Goal: Task Accomplishment & Management: Use online tool/utility

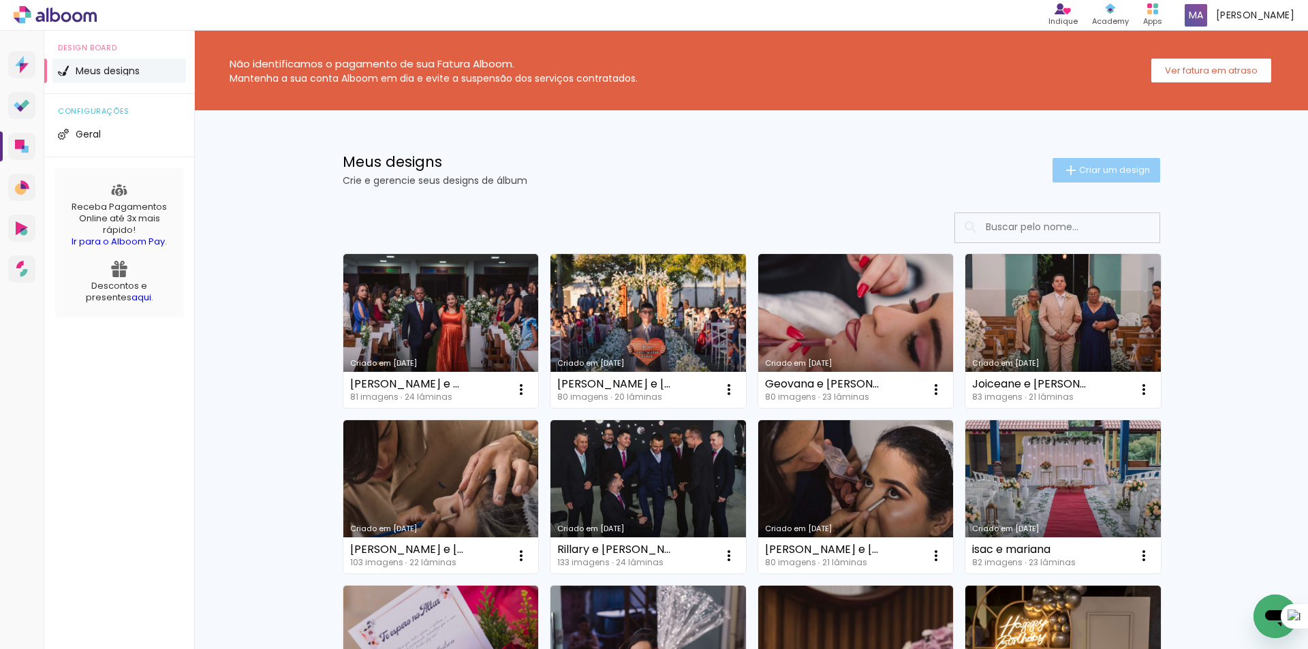
click at [1128, 170] on span "Criar um design" at bounding box center [1114, 169] width 71 height 9
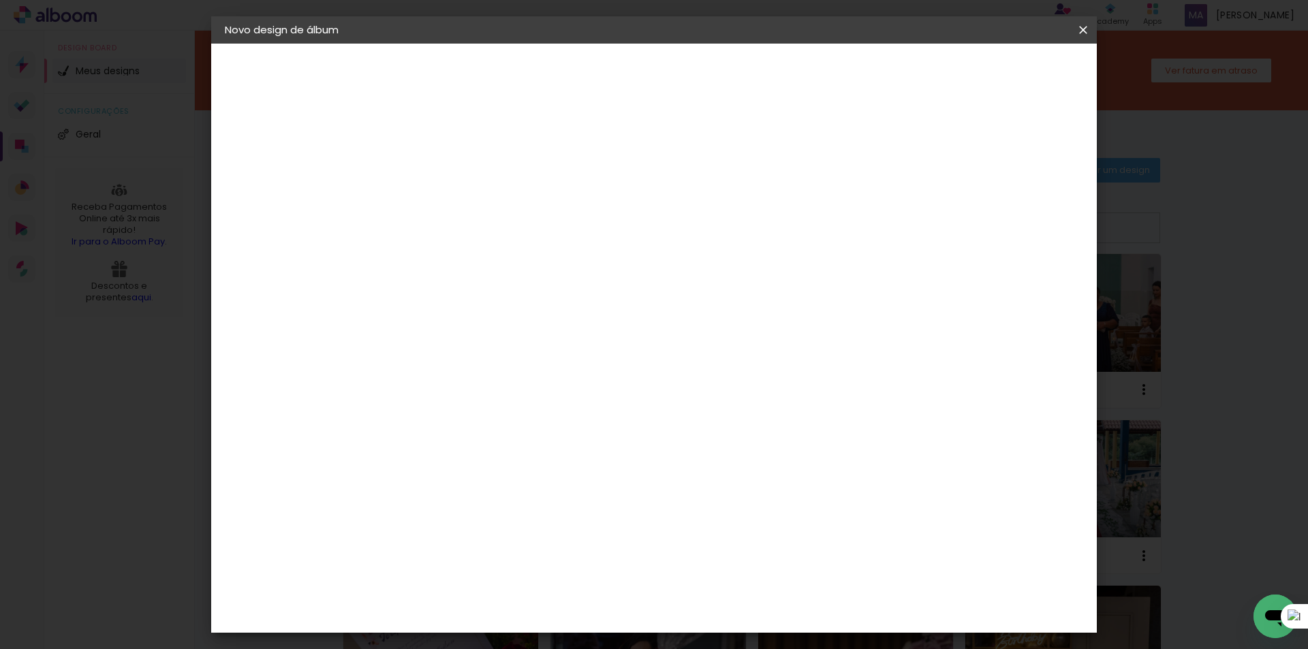
click at [447, 178] on input at bounding box center [447, 182] width 0 height 21
type input "[PERSON_NAME] e Renan"
type paper-input "[PERSON_NAME] e Renan"
click at [0, 0] on slot "Avançar" at bounding box center [0, 0] width 0 height 0
click at [551, 255] on input at bounding box center [482, 259] width 138 height 17
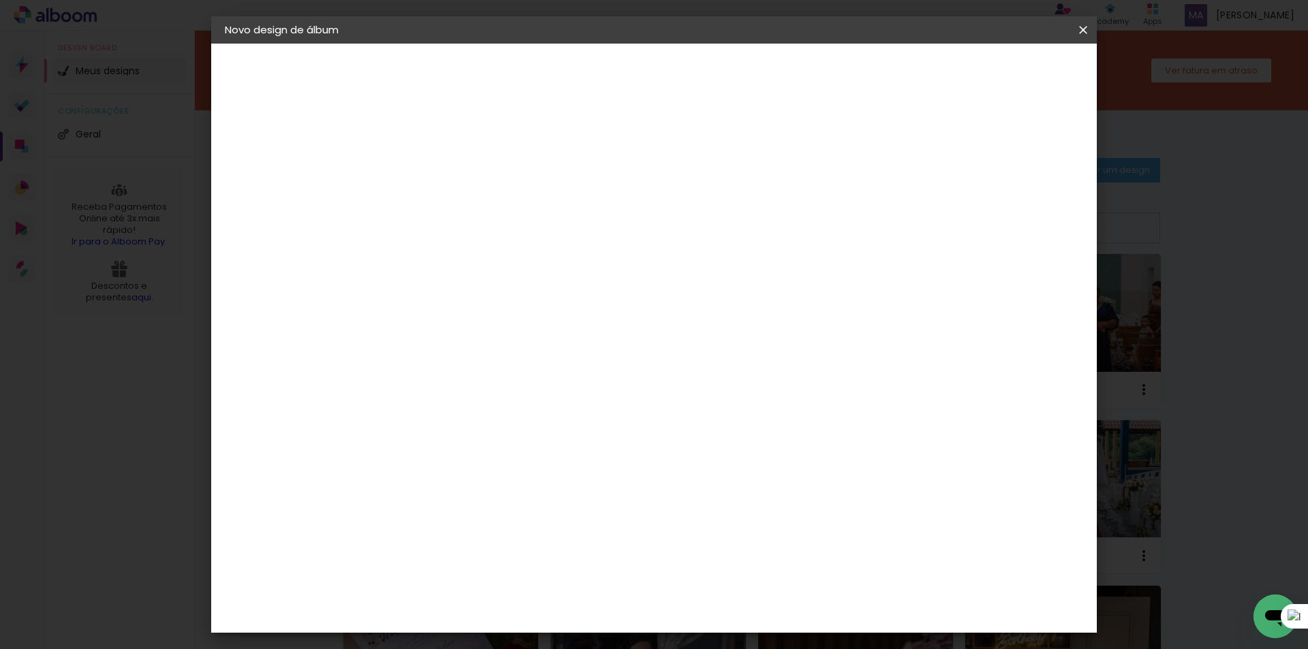
type input "dr"
type paper-input "dr"
click at [536, 300] on paper-item "DreambooksPro" at bounding box center [472, 308] width 127 height 30
click at [0, 0] on slot "Avançar" at bounding box center [0, 0] width 0 height 0
click at [501, 227] on input "text" at bounding box center [473, 237] width 53 height 21
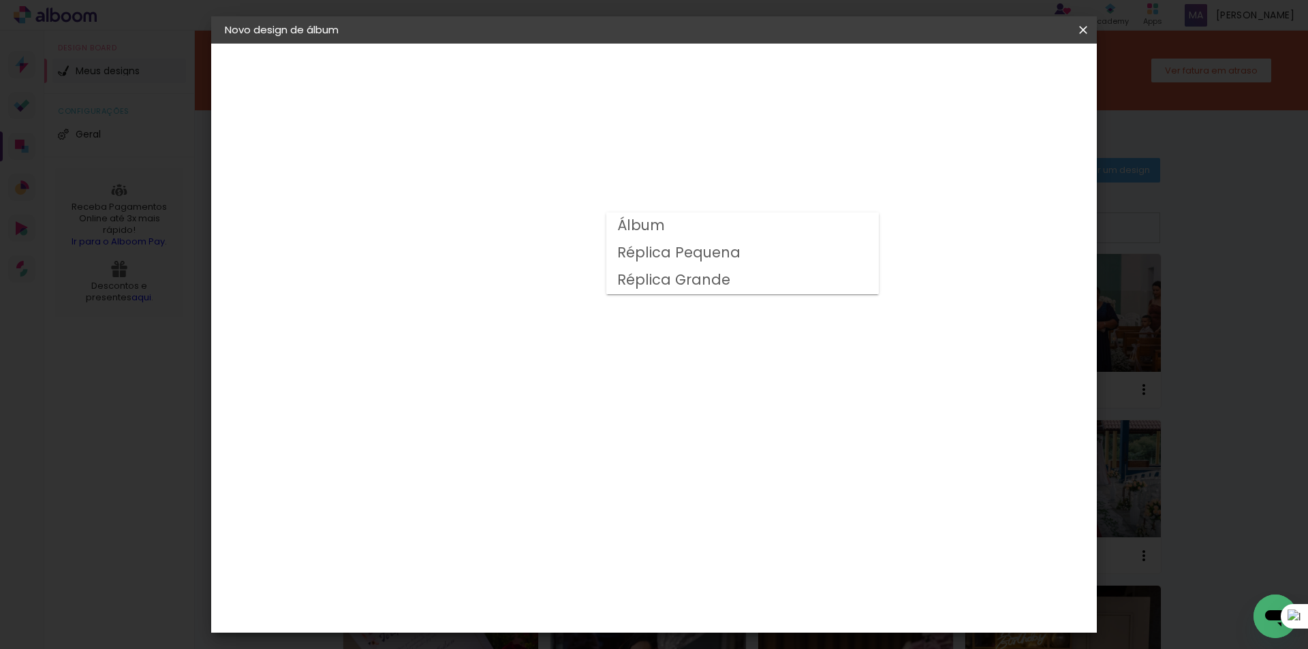
click at [721, 231] on paper-item "Álbum" at bounding box center [742, 225] width 272 height 27
type input "Álbum"
click at [539, 543] on span "23 × 31" at bounding box center [507, 557] width 63 height 28
click at [0, 0] on slot "Avançar" at bounding box center [0, 0] width 0 height 0
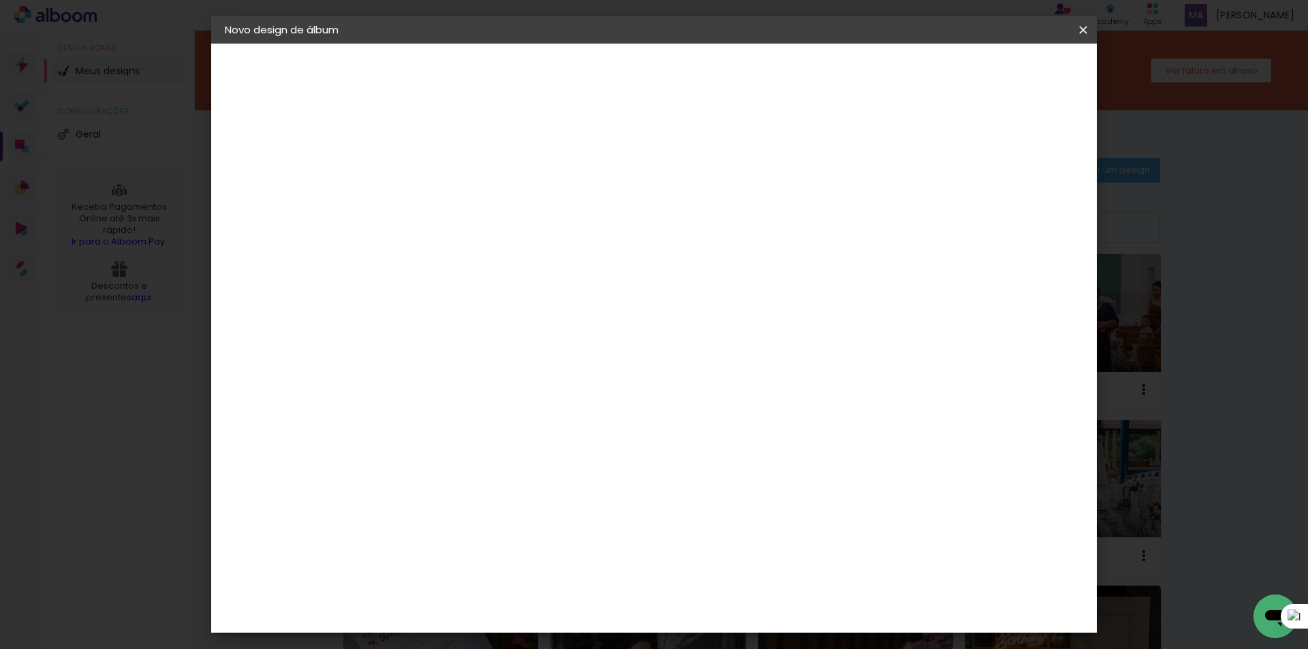
click at [968, 73] on span "Iniciar design" at bounding box center [937, 72] width 62 height 10
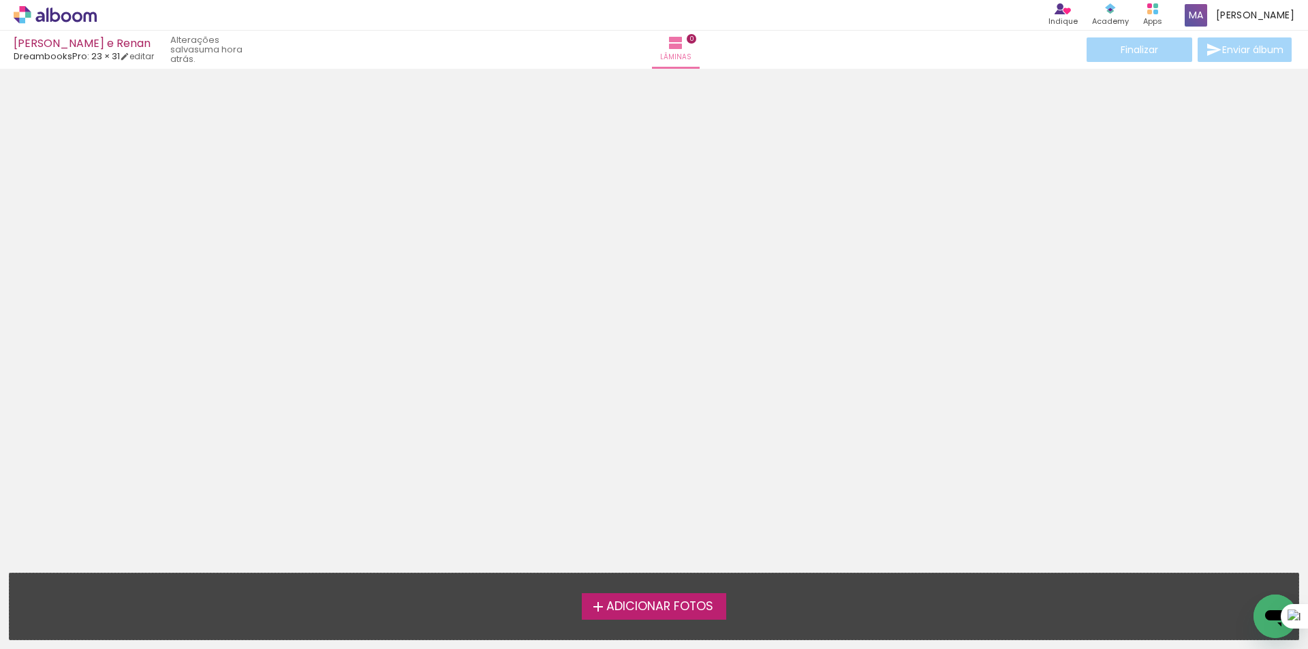
click at [649, 601] on span "Adicionar Fotos" at bounding box center [659, 607] width 107 height 12
click at [0, 0] on input "file" at bounding box center [0, 0] width 0 height 0
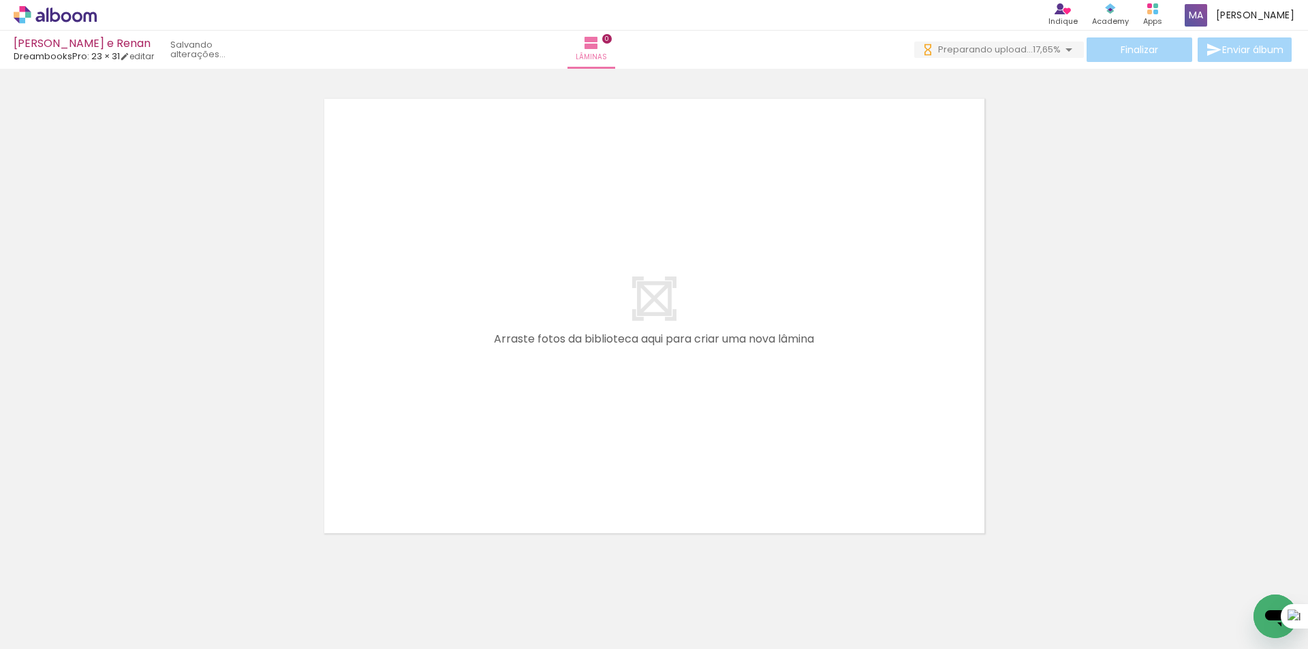
scroll to position [0, 538]
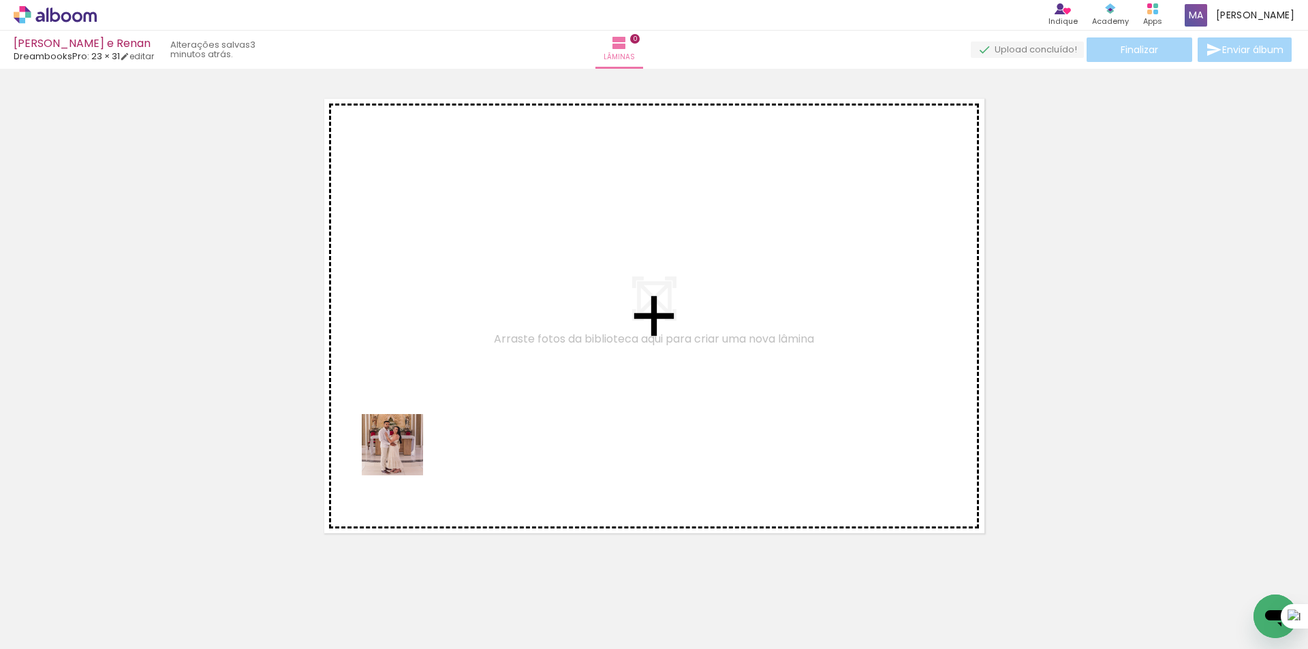
drag, startPoint x: 149, startPoint y: 608, endPoint x: 508, endPoint y: 388, distance: 421.0
click at [508, 388] on quentale-workspace at bounding box center [654, 324] width 1308 height 649
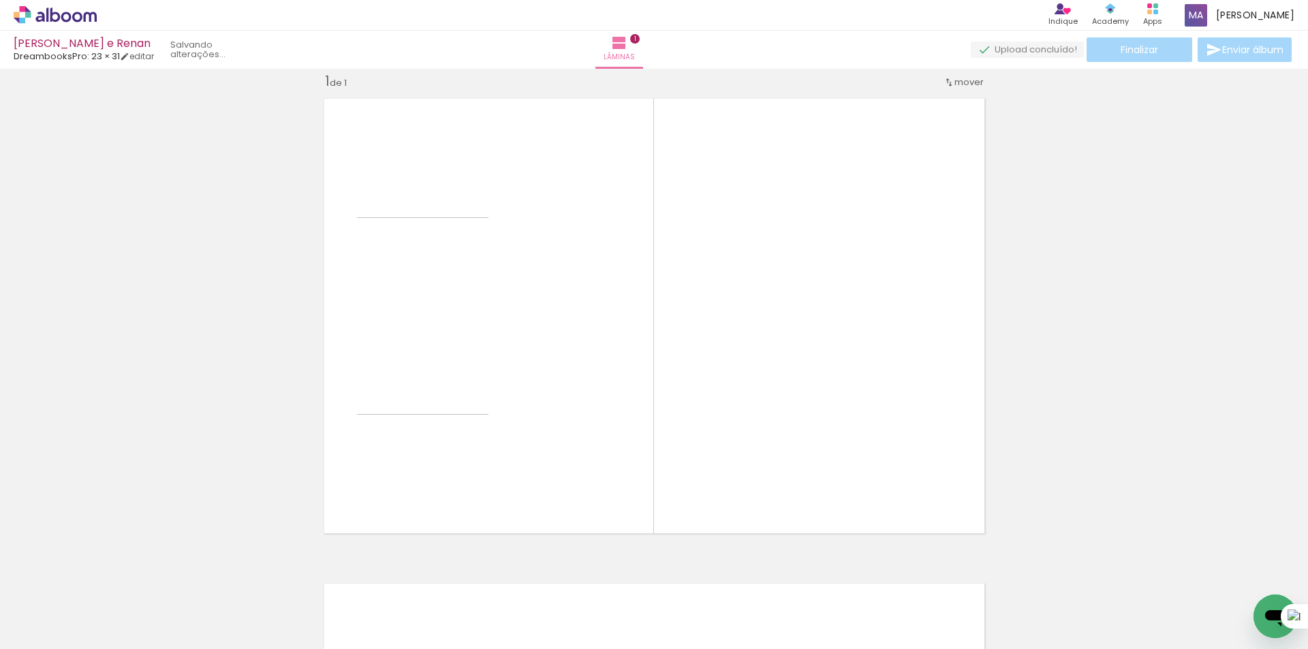
scroll to position [18, 0]
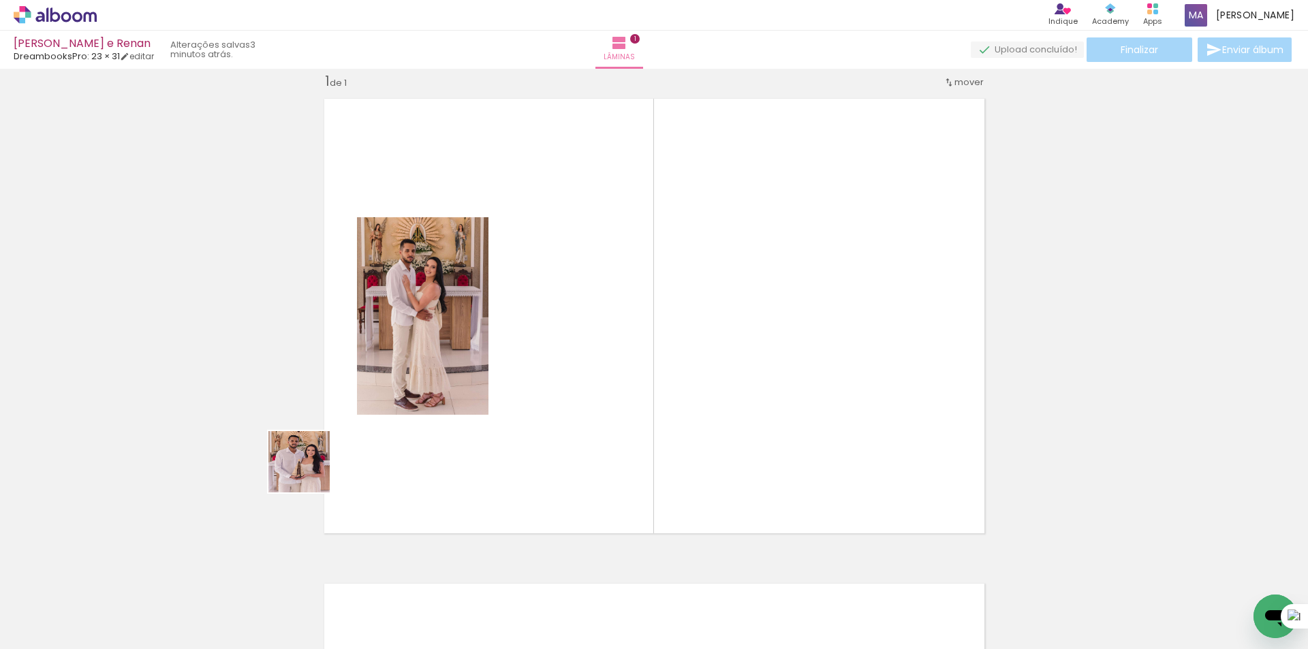
drag, startPoint x: 223, startPoint y: 597, endPoint x: 387, endPoint y: 468, distance: 208.6
click at [353, 417] on quentale-workspace at bounding box center [654, 324] width 1308 height 649
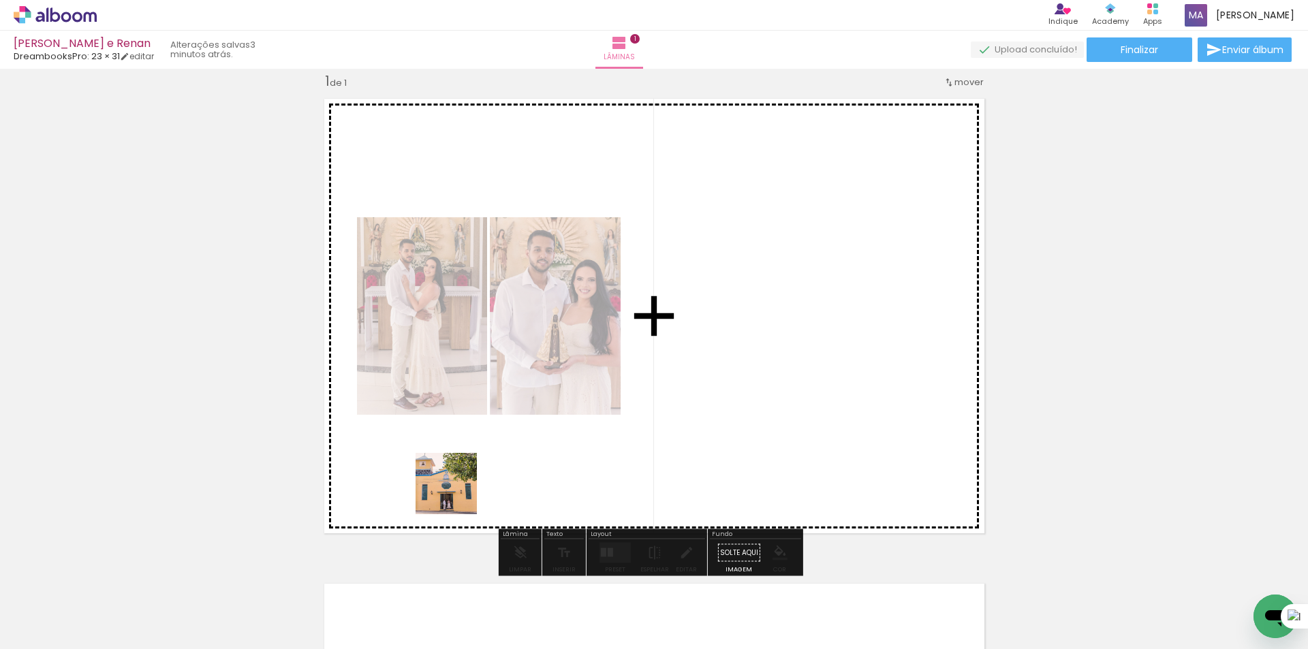
drag, startPoint x: 302, startPoint y: 606, endPoint x: 549, endPoint y: 467, distance: 283.3
click at [548, 454] on quentale-workspace at bounding box center [654, 324] width 1308 height 649
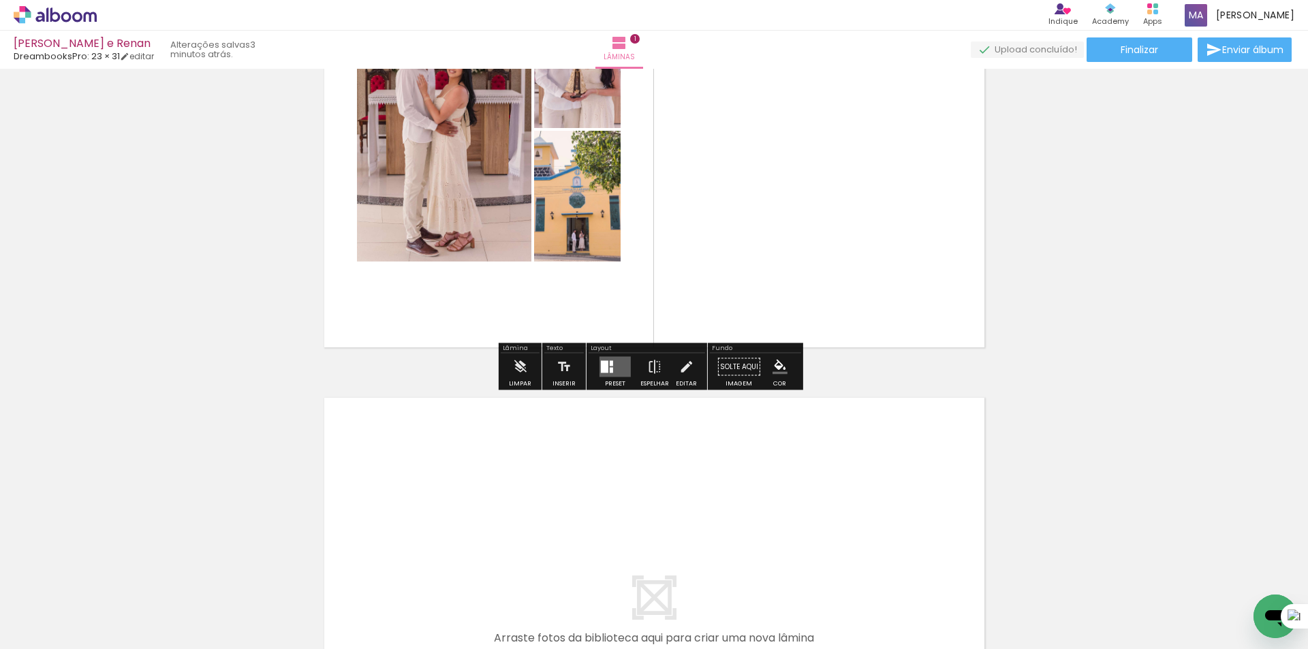
scroll to position [222, 0]
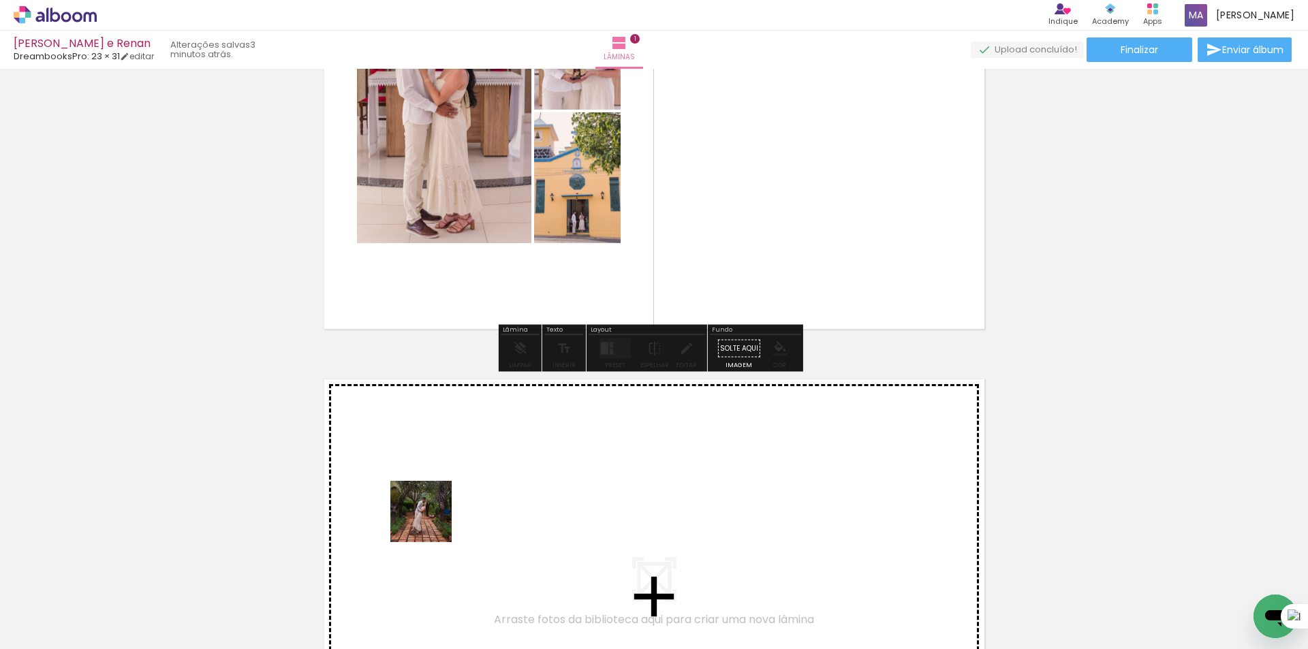
drag, startPoint x: 378, startPoint y: 607, endPoint x: 438, endPoint y: 564, distance: 74.1
click at [435, 515] on quentale-workspace at bounding box center [654, 324] width 1308 height 649
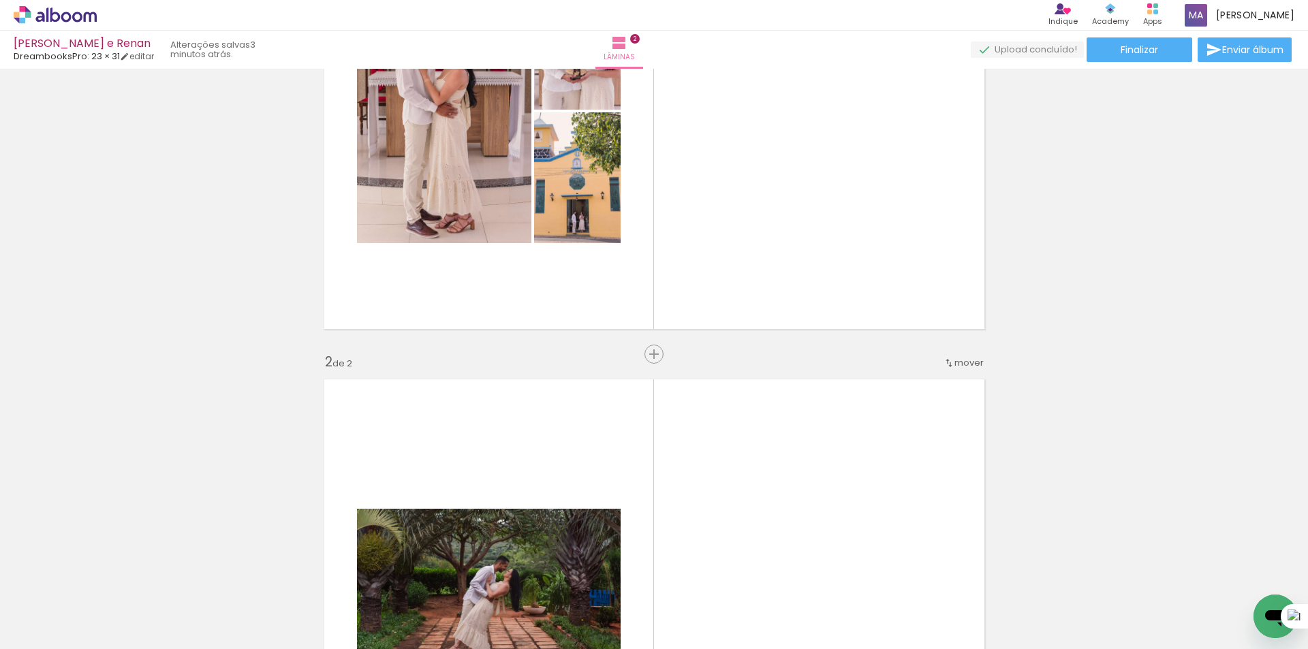
scroll to position [503, 0]
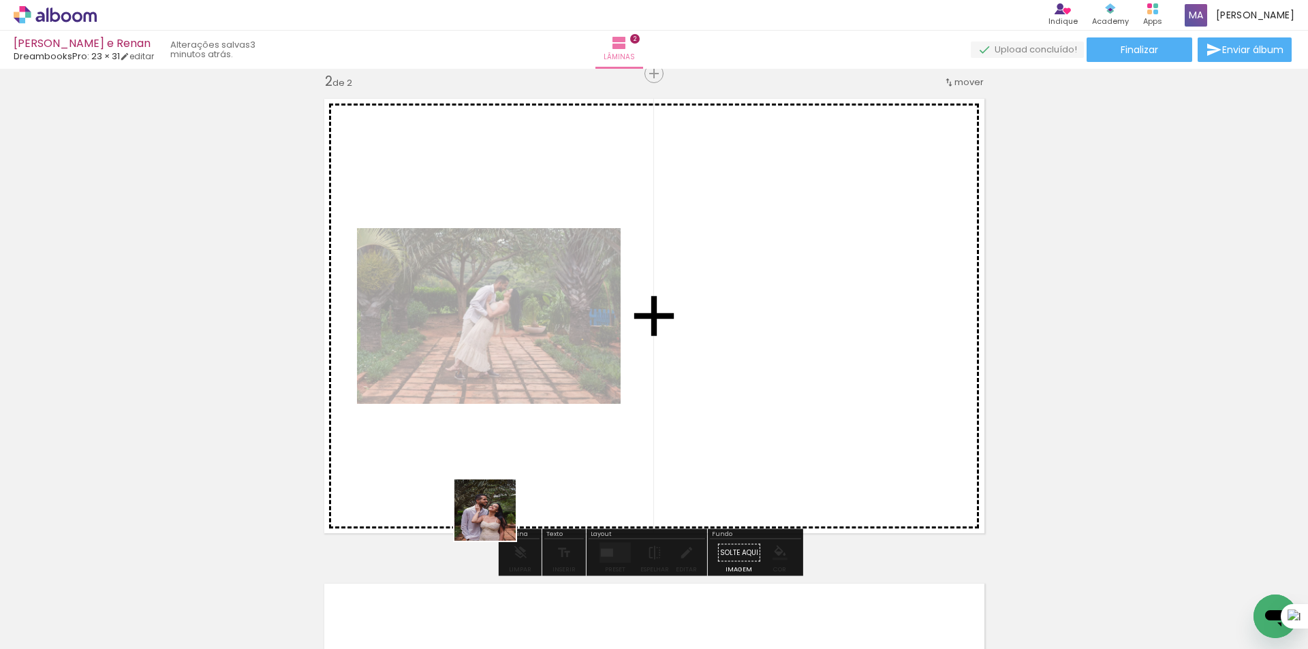
drag, startPoint x: 454, startPoint y: 613, endPoint x: 509, endPoint y: 533, distance: 97.1
click at [500, 512] on quentale-workspace at bounding box center [654, 324] width 1308 height 649
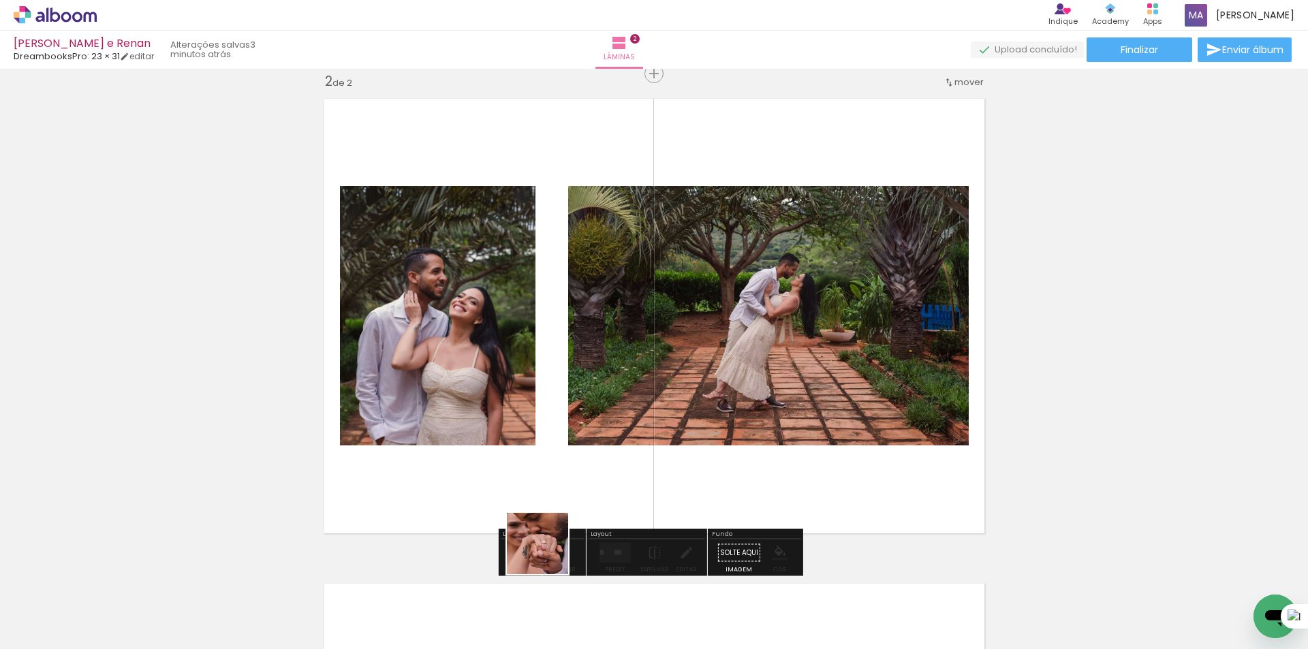
drag, startPoint x: 518, startPoint y: 610, endPoint x: 551, endPoint y: 522, distance: 93.1
click at [552, 526] on quentale-workspace at bounding box center [654, 324] width 1308 height 649
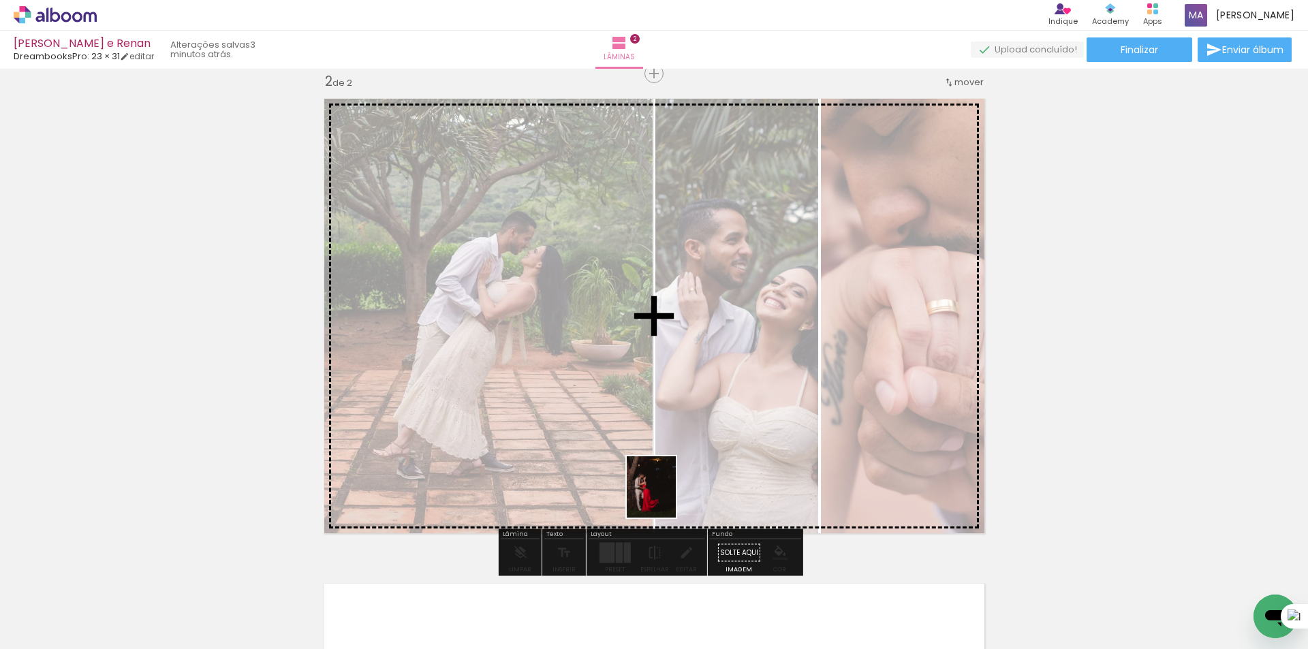
drag, startPoint x: 601, startPoint y: 618, endPoint x: 667, endPoint y: 497, distance: 137.5
click at [667, 497] on quentale-workspace at bounding box center [654, 324] width 1308 height 649
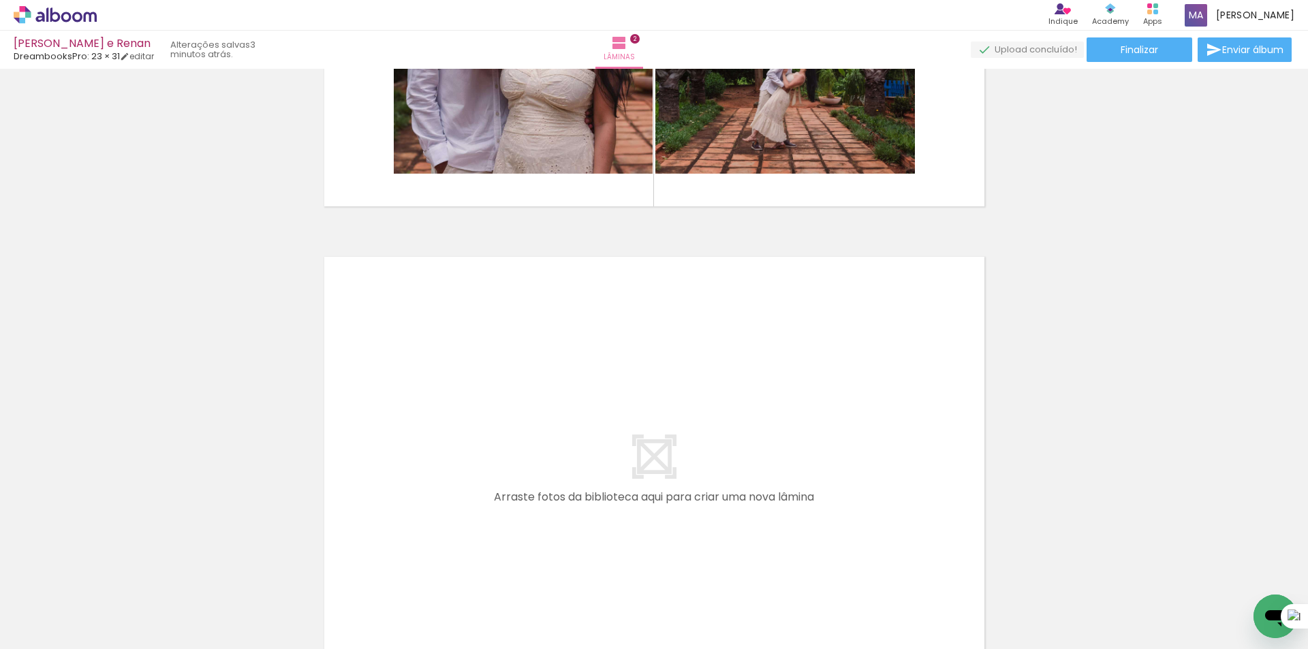
scroll to position [843, 0]
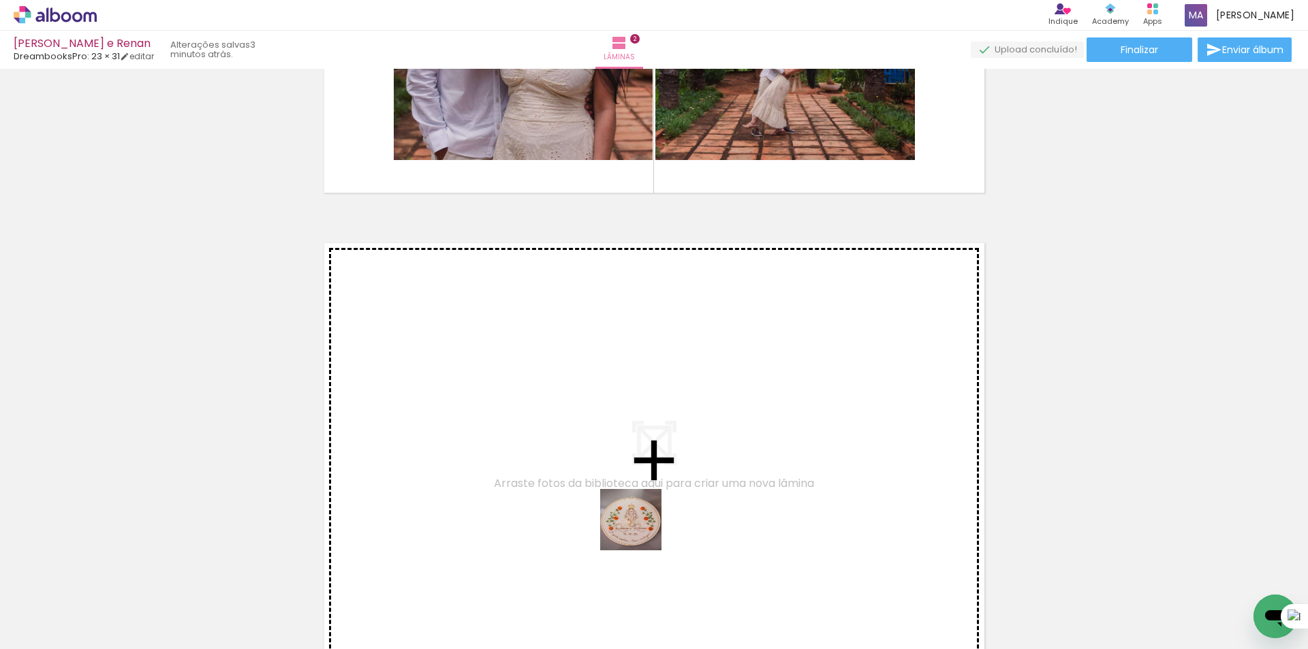
drag, startPoint x: 657, startPoint y: 620, endPoint x: 612, endPoint y: 464, distance: 163.0
click at [612, 464] on quentale-workspace at bounding box center [654, 324] width 1308 height 649
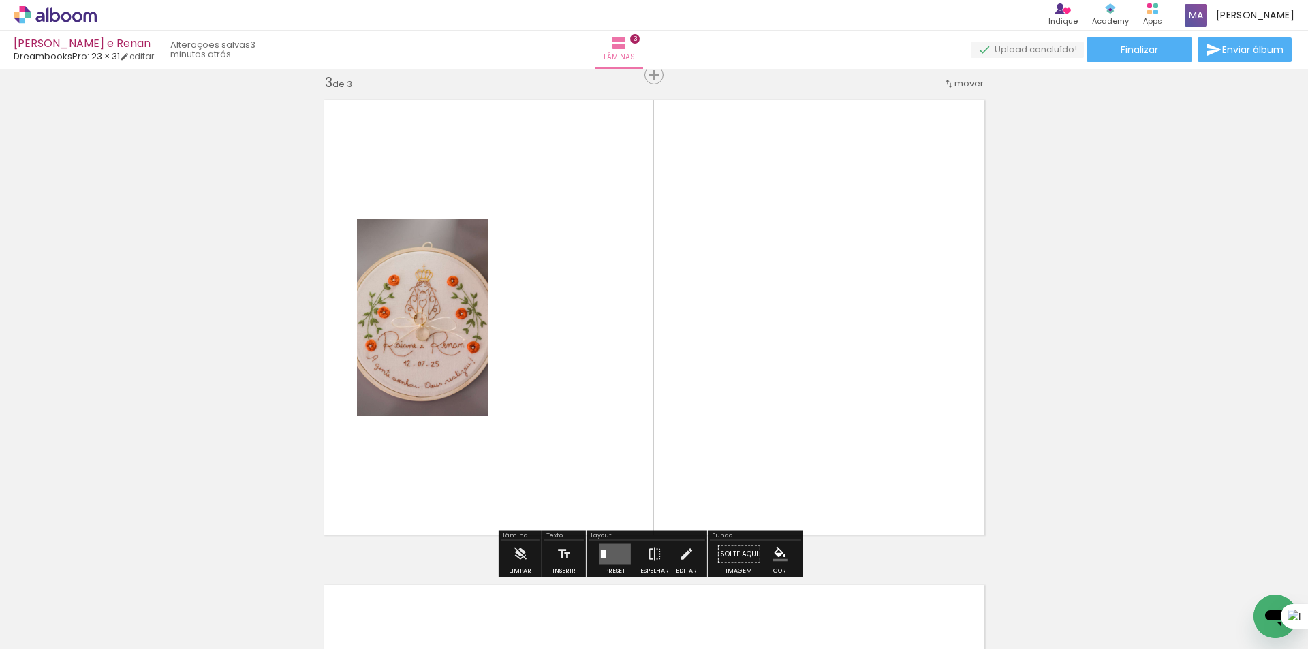
scroll to position [988, 0]
drag, startPoint x: 747, startPoint y: 598, endPoint x: 752, endPoint y: 445, distance: 152.6
click at [752, 450] on quentale-workspace at bounding box center [654, 324] width 1308 height 649
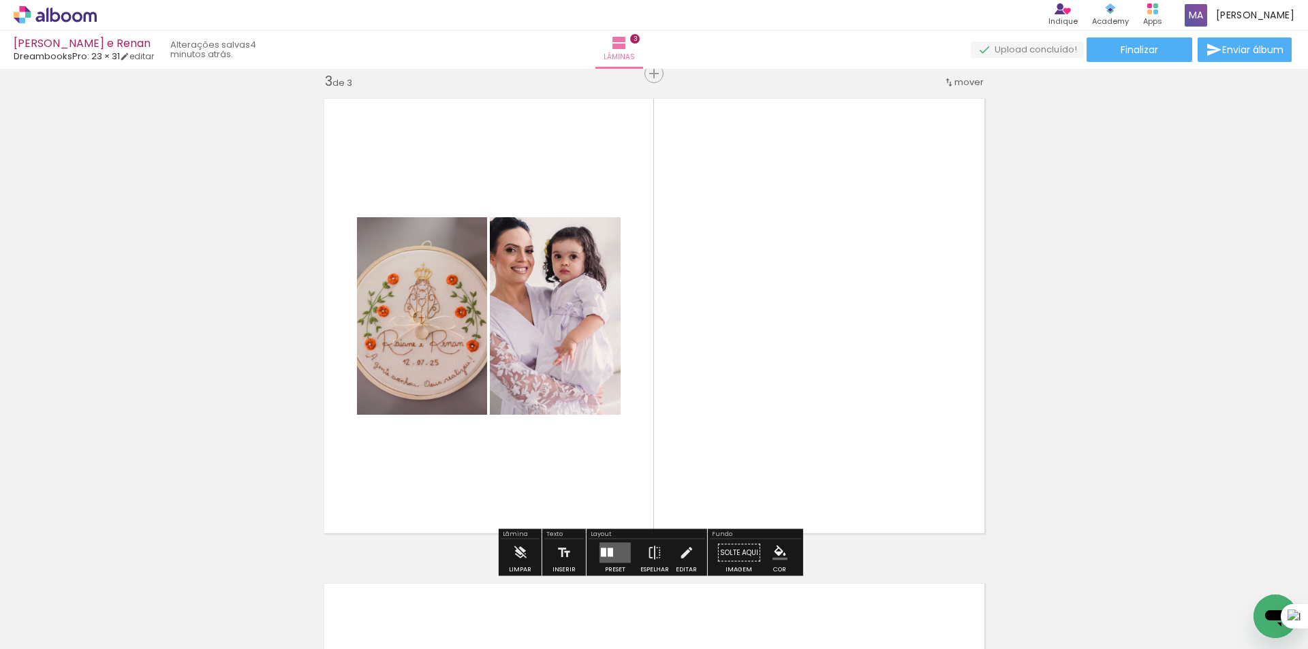
scroll to position [0, 599]
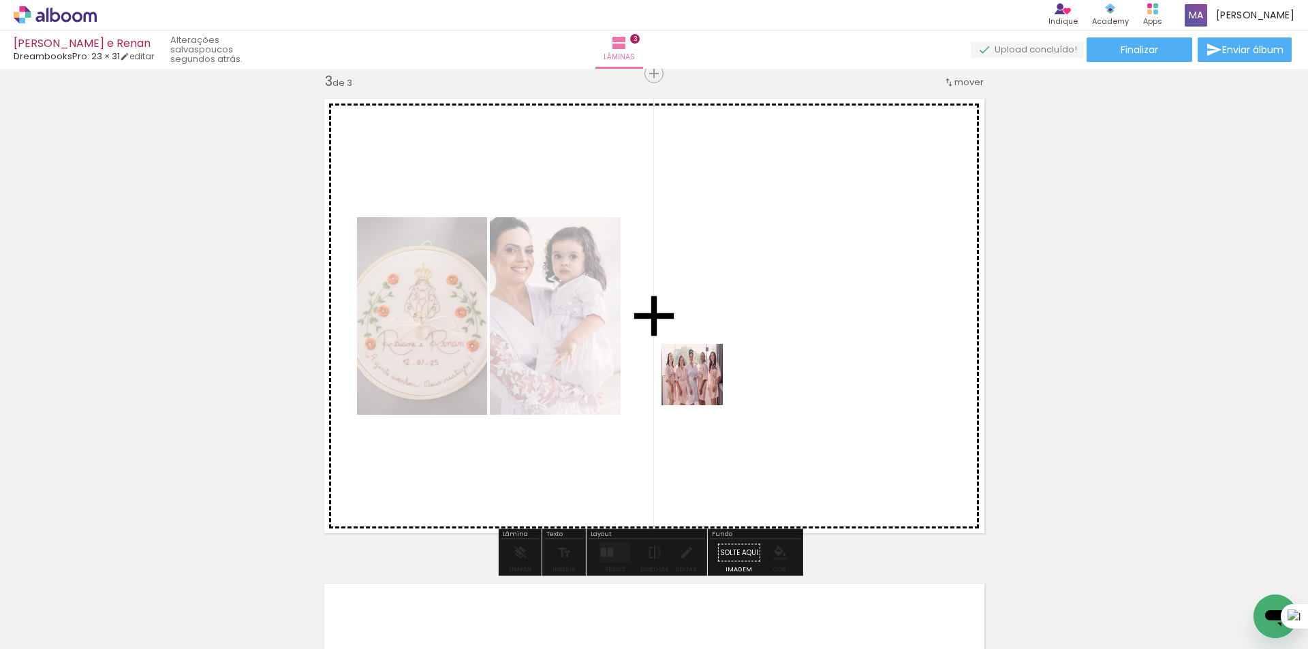
drag, startPoint x: 382, startPoint y: 602, endPoint x: 548, endPoint y: 581, distance: 167.5
click at [714, 375] on quentale-workspace at bounding box center [654, 324] width 1308 height 649
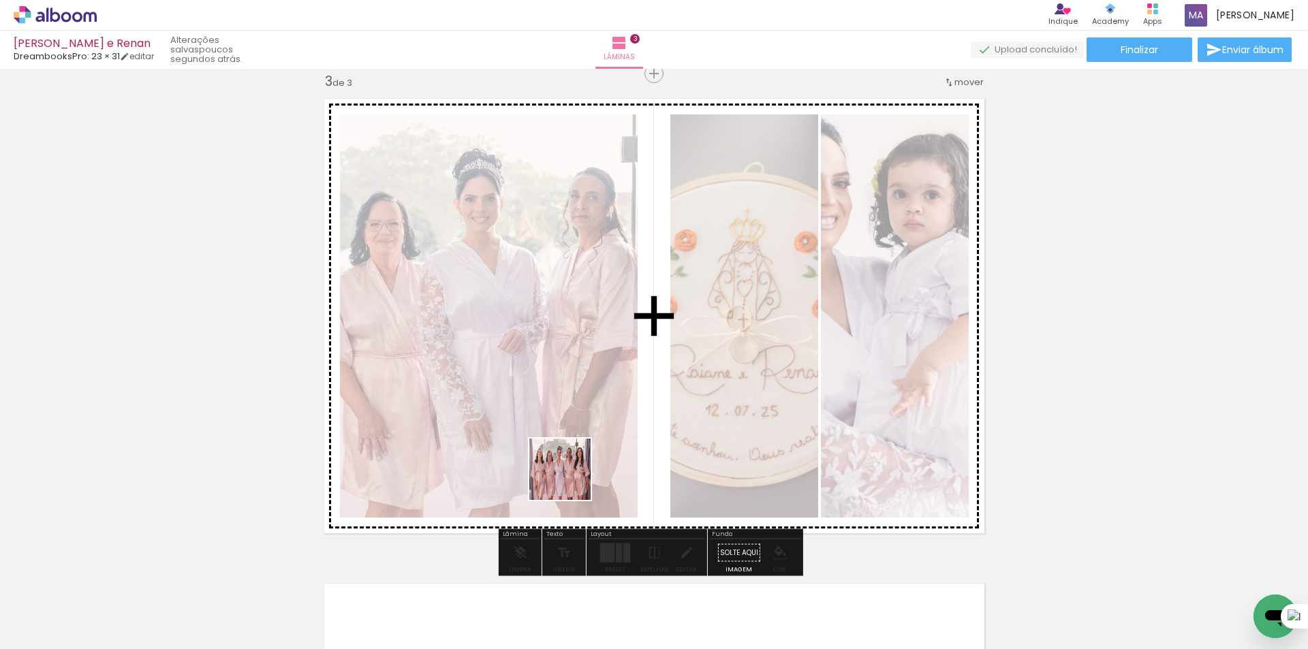
drag, startPoint x: 477, startPoint y: 610, endPoint x: 589, endPoint y: 453, distance: 193.3
click at [583, 459] on quentale-workspace at bounding box center [654, 324] width 1308 height 649
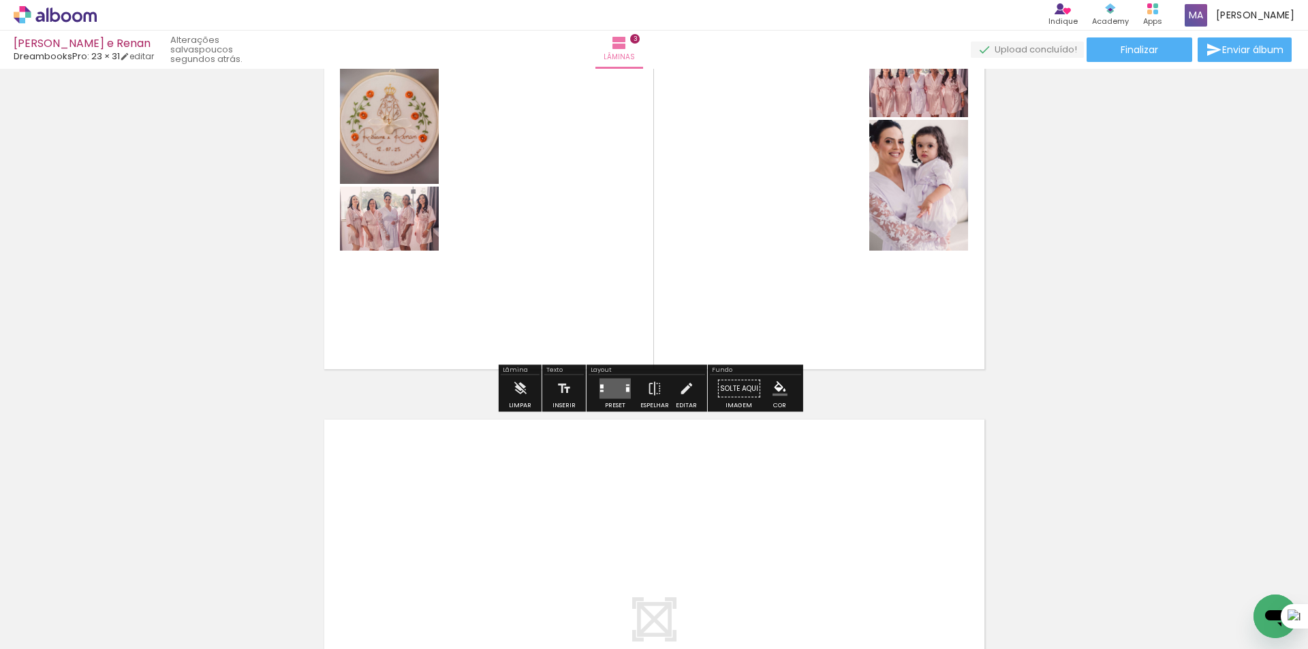
scroll to position [1192, 0]
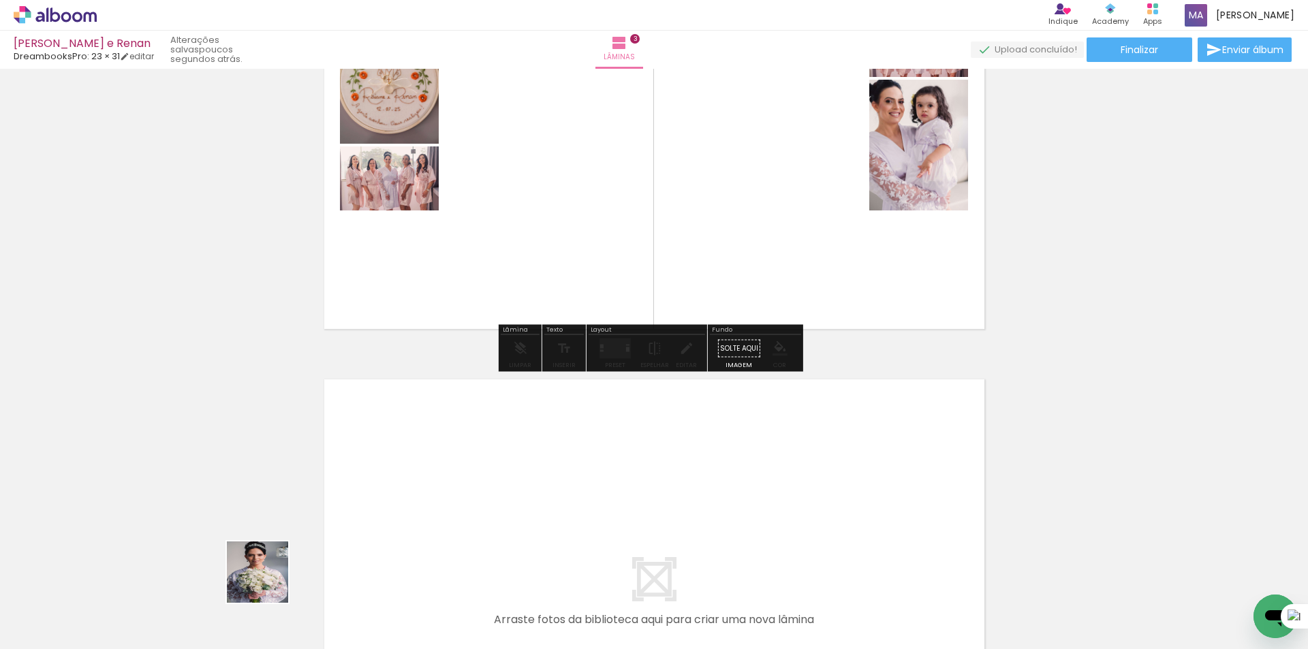
drag, startPoint x: 231, startPoint y: 609, endPoint x: 364, endPoint y: 582, distance: 135.6
click at [395, 507] on quentale-workspace at bounding box center [654, 324] width 1308 height 649
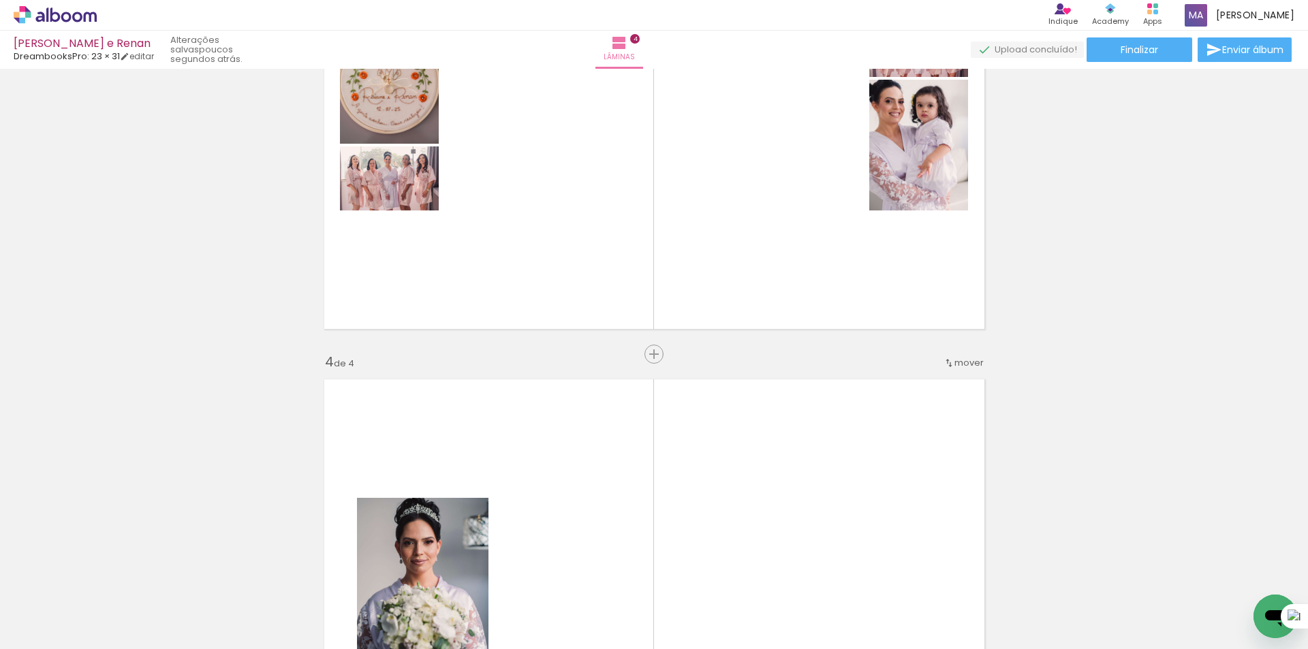
scroll to position [1472, 0]
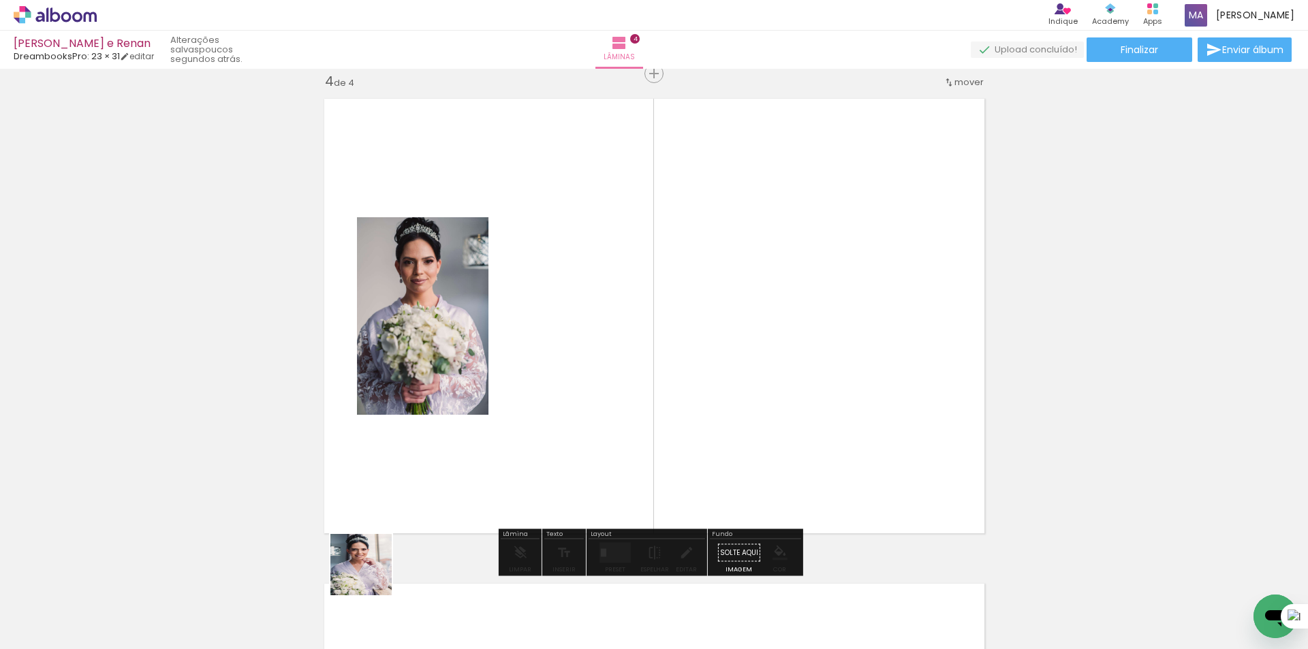
drag, startPoint x: 312, startPoint y: 615, endPoint x: 695, endPoint y: 476, distance: 407.2
click at [595, 420] on quentale-workspace at bounding box center [654, 324] width 1308 height 649
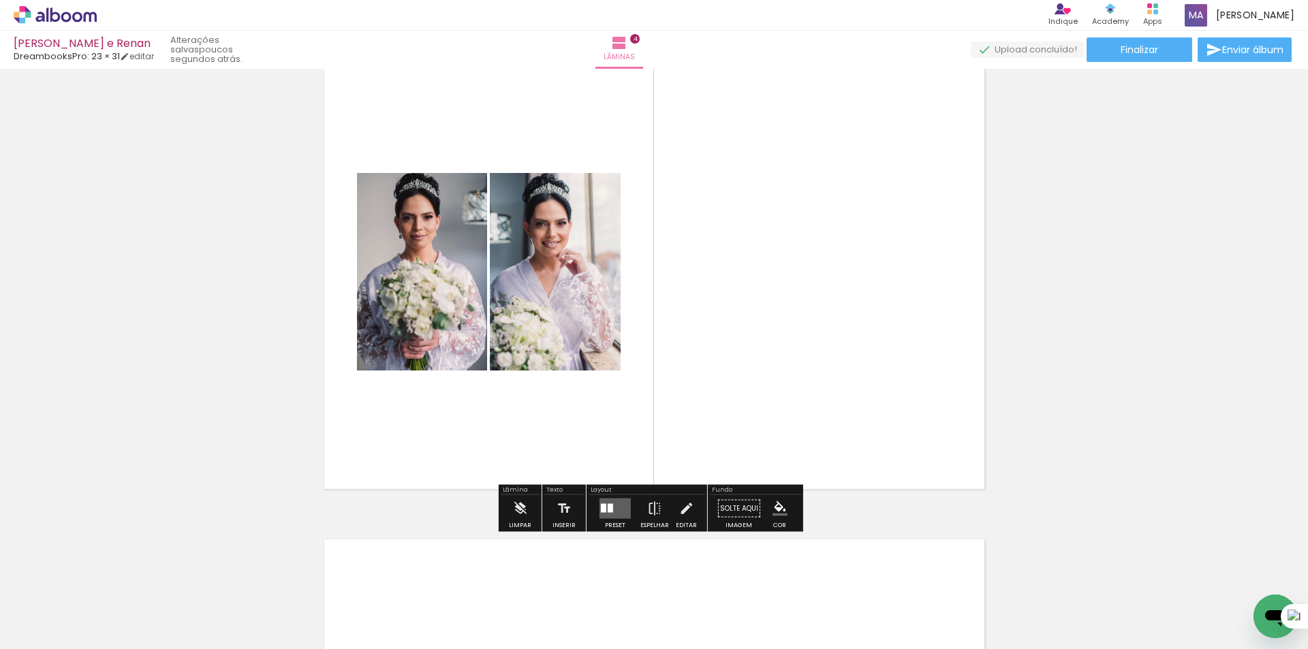
scroll to position [1541, 0]
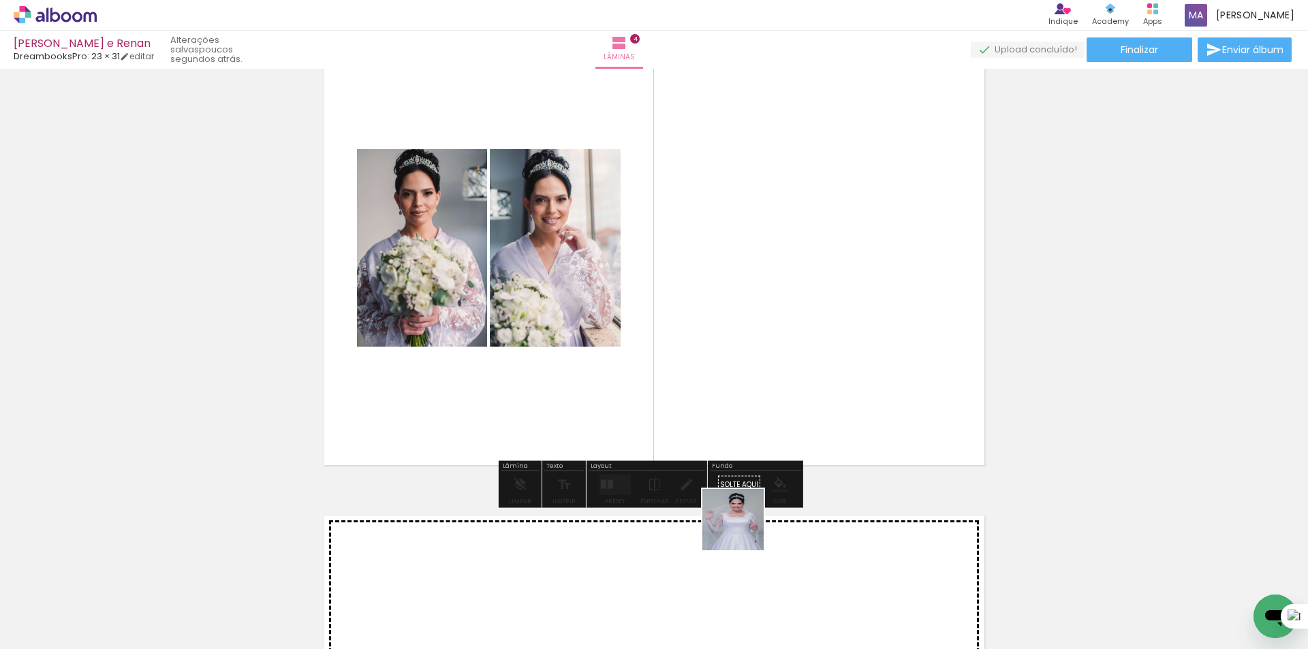
drag, startPoint x: 712, startPoint y: 578, endPoint x: 900, endPoint y: 359, distance: 288.3
click at [873, 349] on quentale-workspace at bounding box center [654, 324] width 1308 height 649
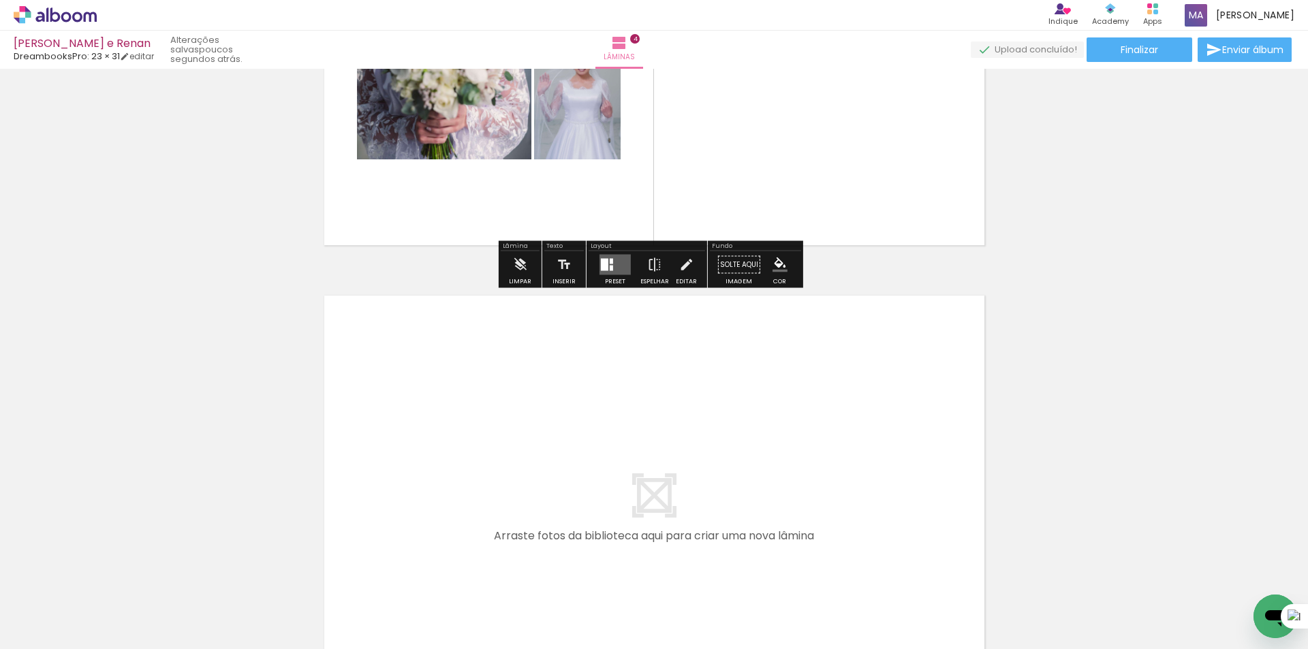
scroll to position [1813, 0]
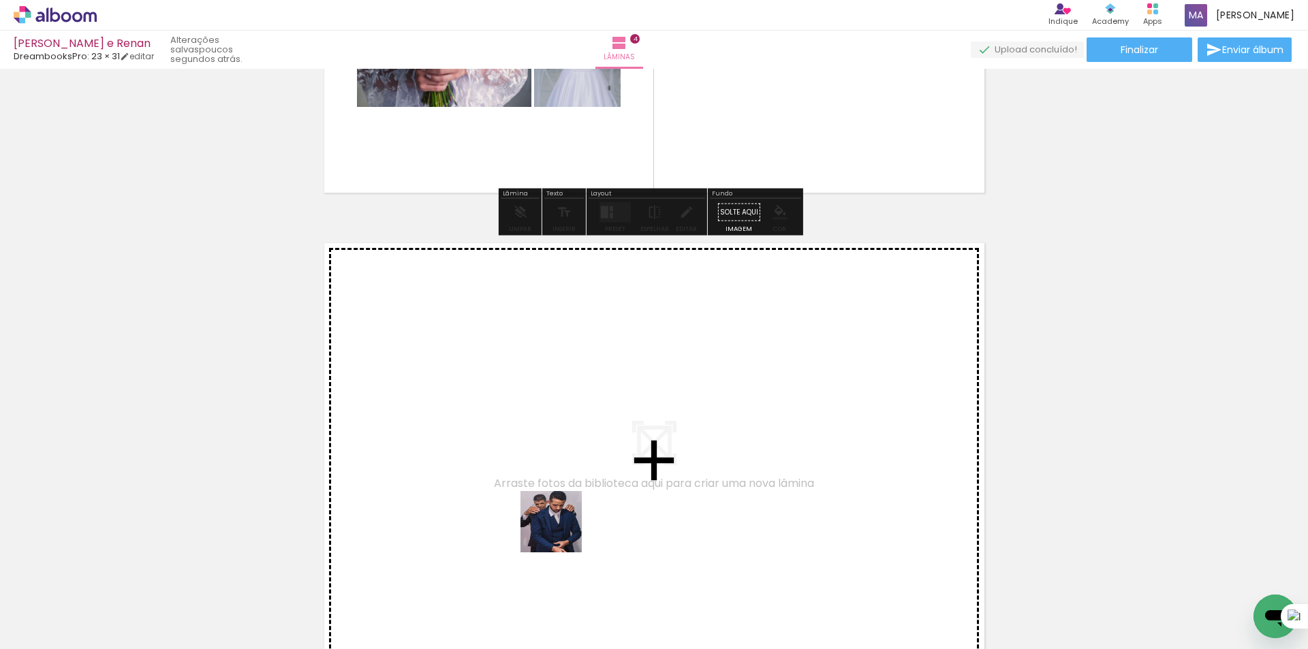
drag, startPoint x: 547, startPoint y: 614, endPoint x: 628, endPoint y: 566, distance: 94.0
click at [569, 462] on quentale-workspace at bounding box center [654, 324] width 1308 height 649
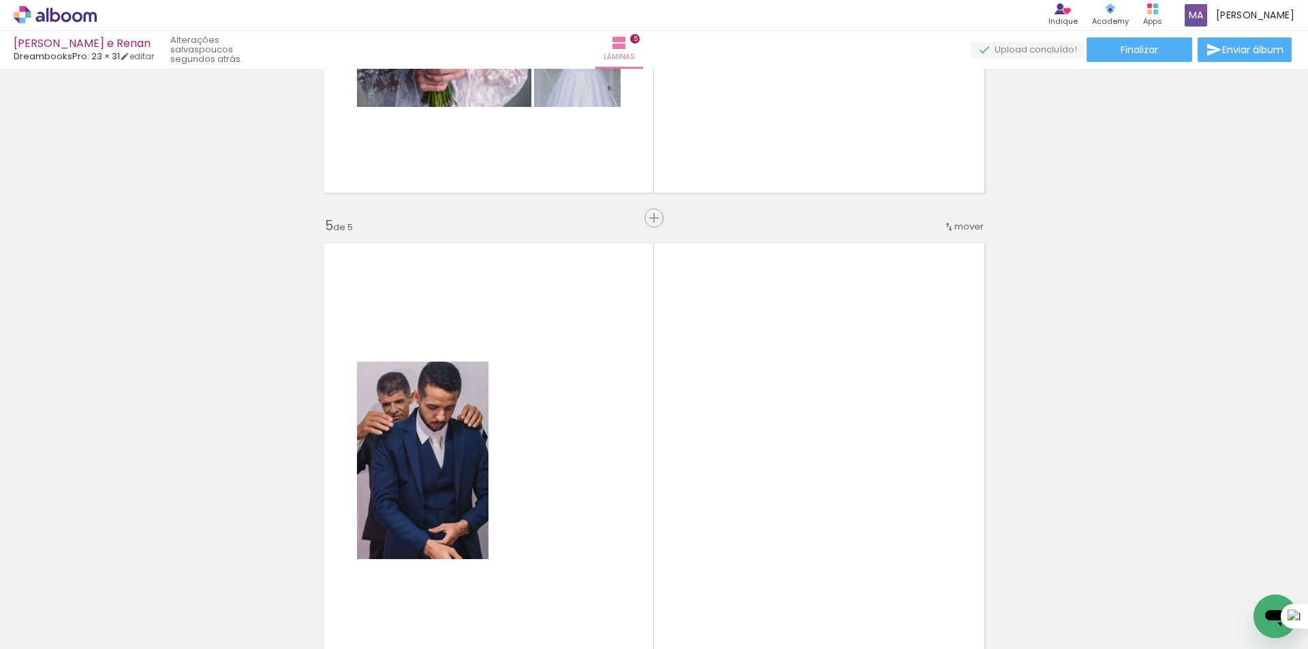
scroll to position [1957, 0]
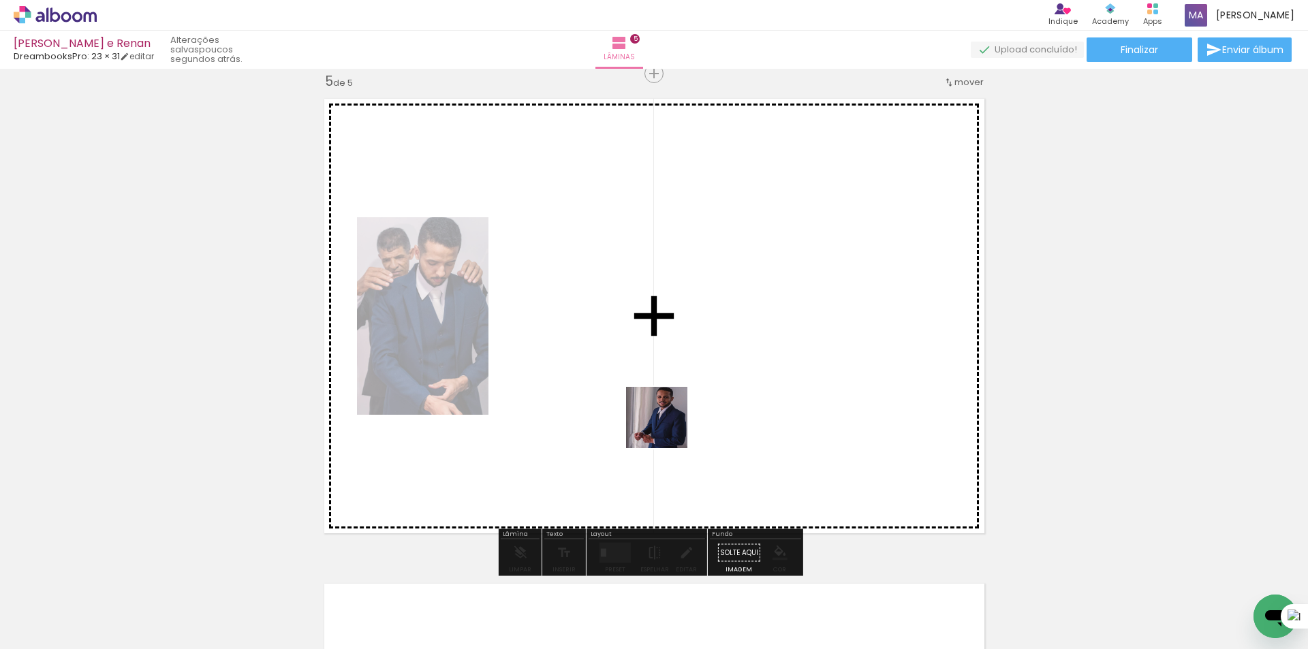
drag, startPoint x: 623, startPoint y: 610, endPoint x: 1083, endPoint y: 347, distance: 529.2
click at [667, 420] on quentale-workspace at bounding box center [654, 324] width 1308 height 649
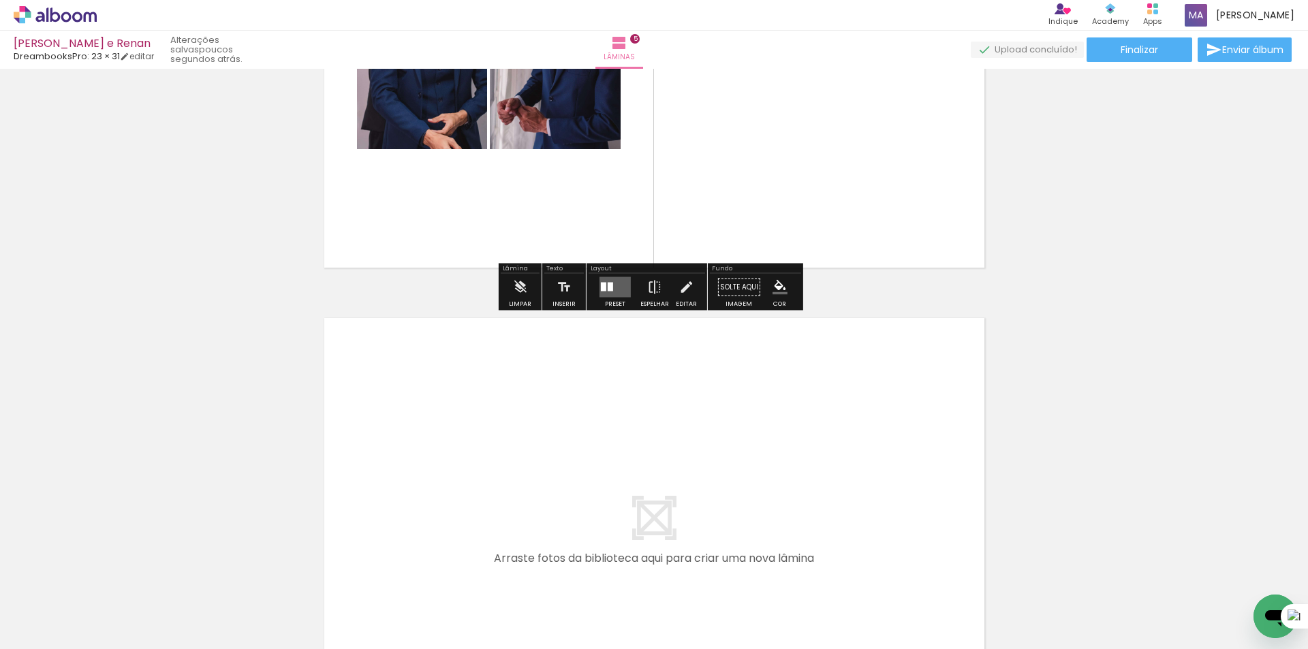
scroll to position [2230, 0]
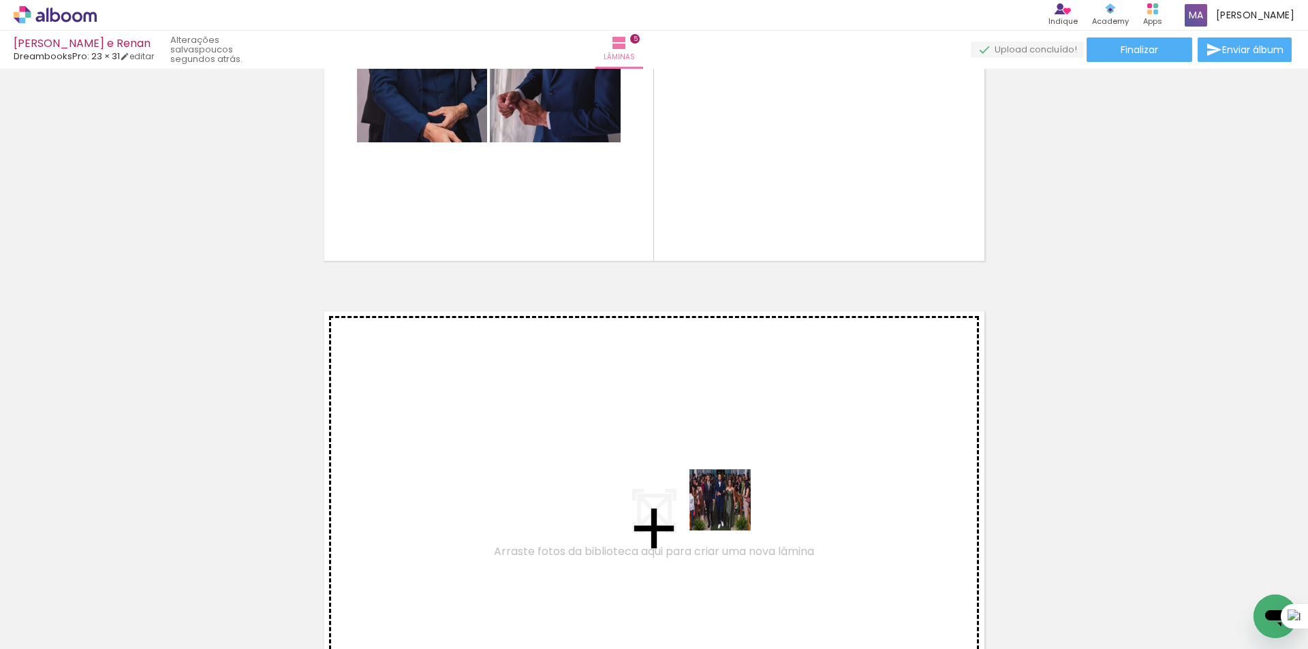
drag, startPoint x: 768, startPoint y: 609, endPoint x: 831, endPoint y: 597, distance: 63.8
click at [727, 505] on quentale-workspace at bounding box center [654, 324] width 1308 height 649
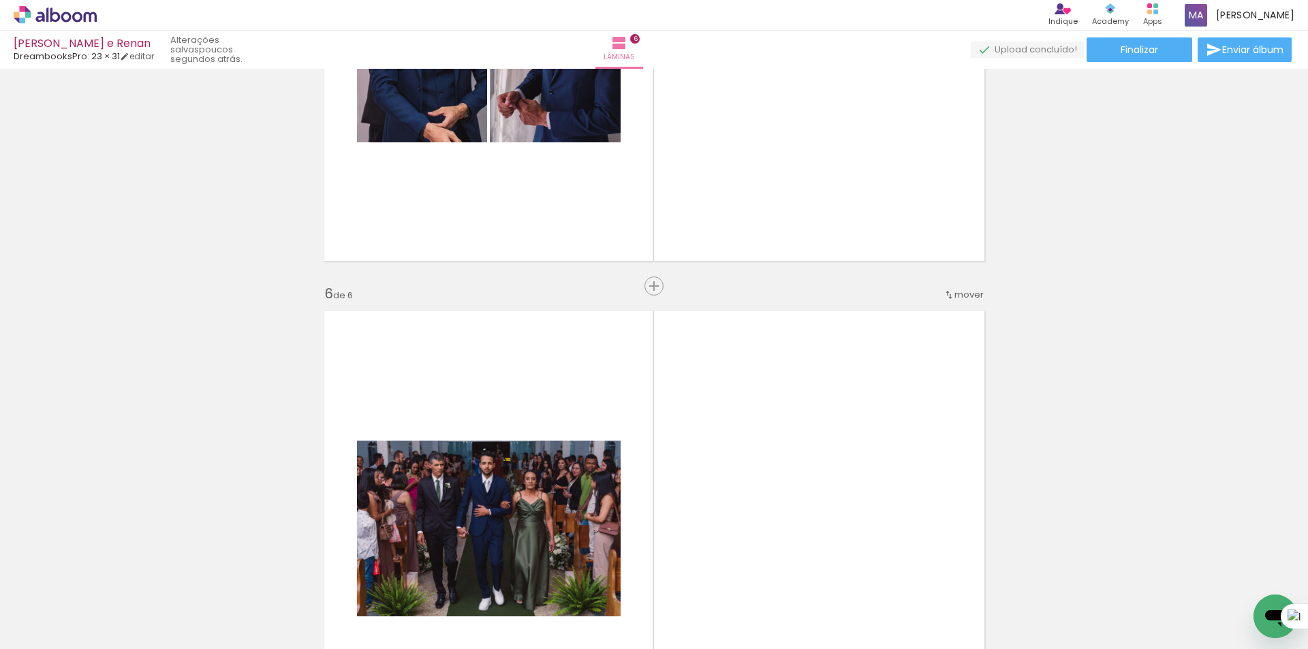
scroll to position [2442, 0]
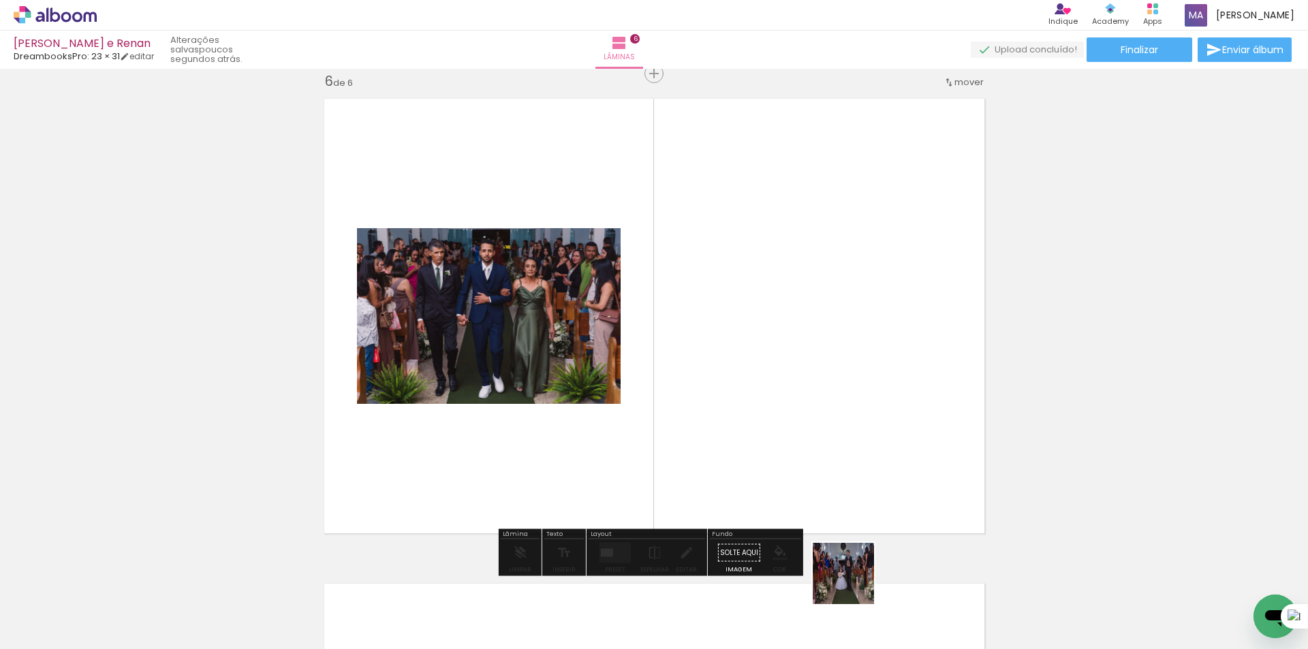
drag, startPoint x: 853, startPoint y: 584, endPoint x: 893, endPoint y: 483, distance: 108.3
click at [853, 469] on quentale-workspace at bounding box center [654, 324] width 1308 height 649
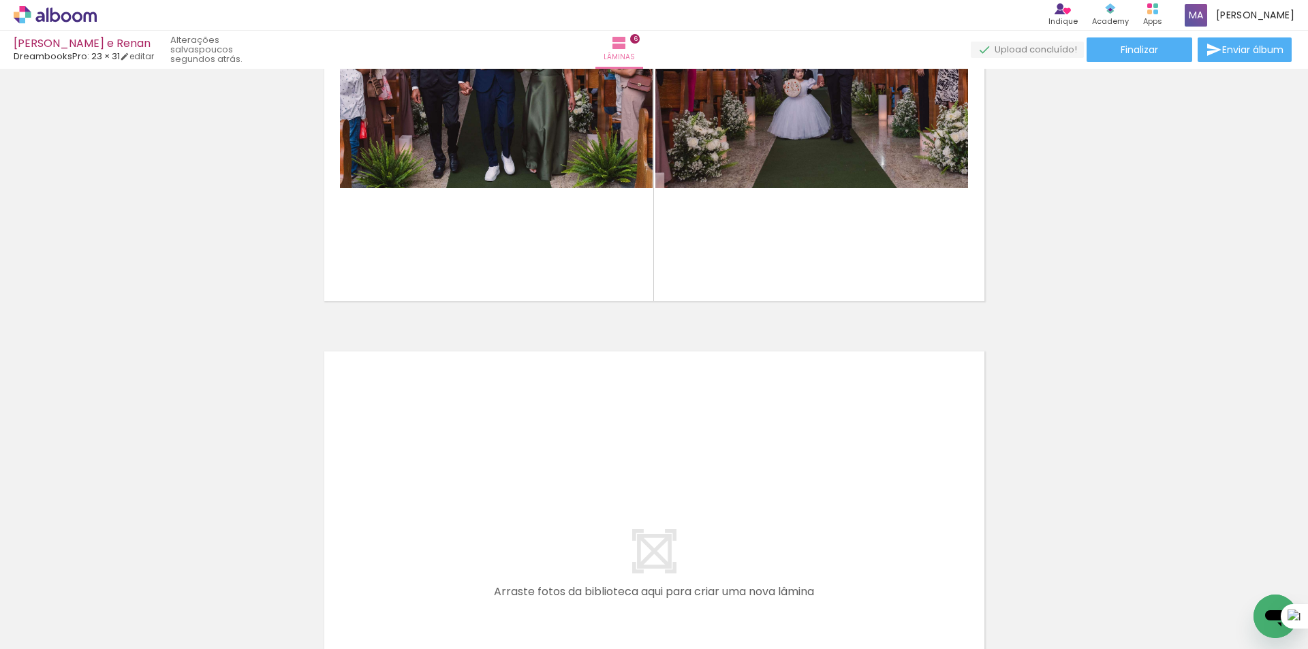
scroll to position [2715, 0]
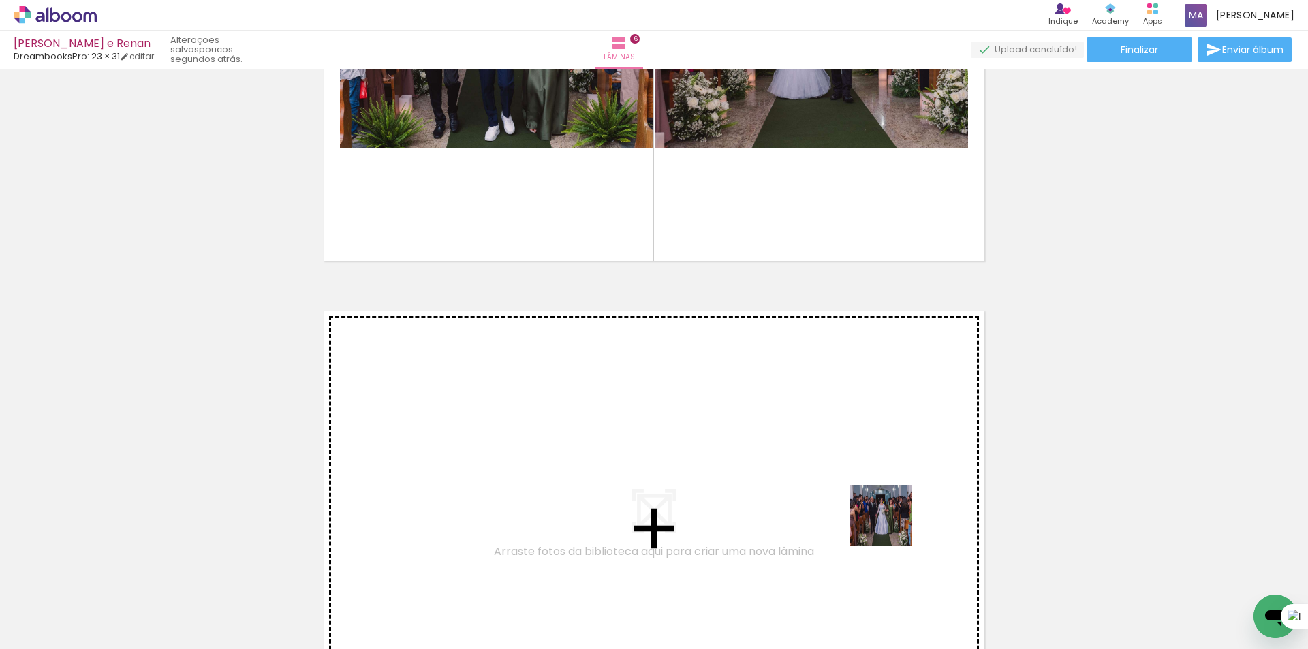
drag, startPoint x: 928, startPoint y: 604, endPoint x: 1013, endPoint y: 560, distance: 96.0
click at [862, 481] on quentale-workspace at bounding box center [654, 324] width 1308 height 649
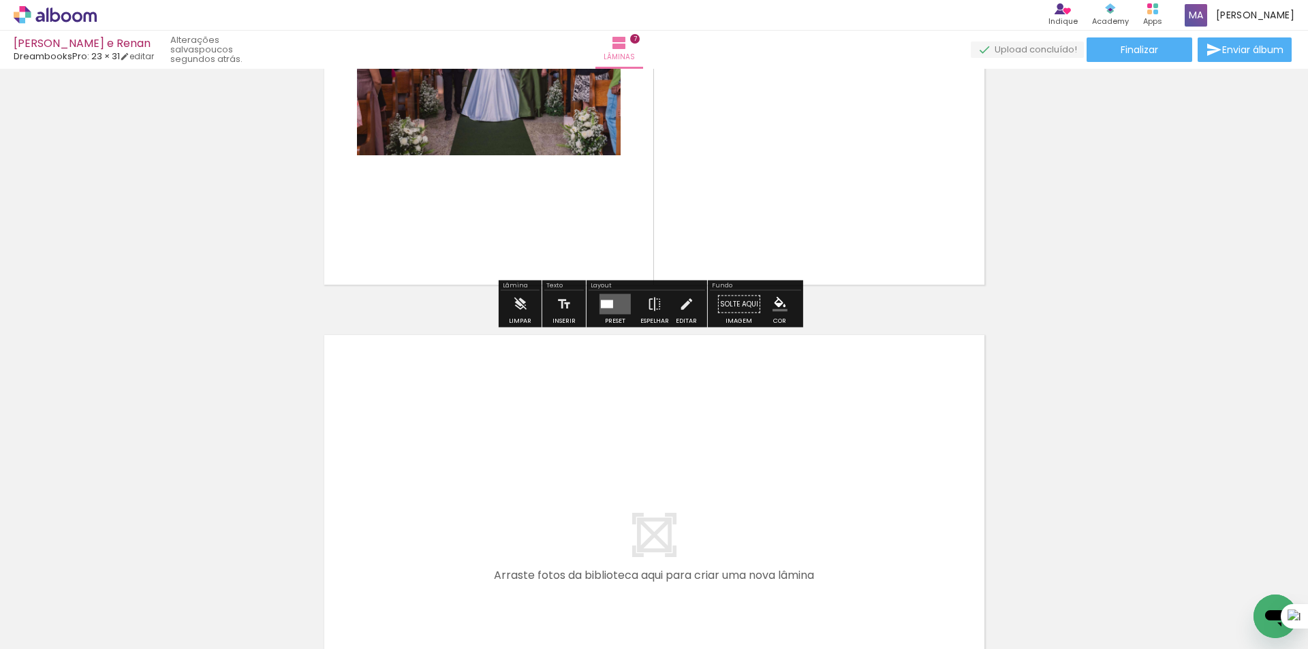
scroll to position [3200, 0]
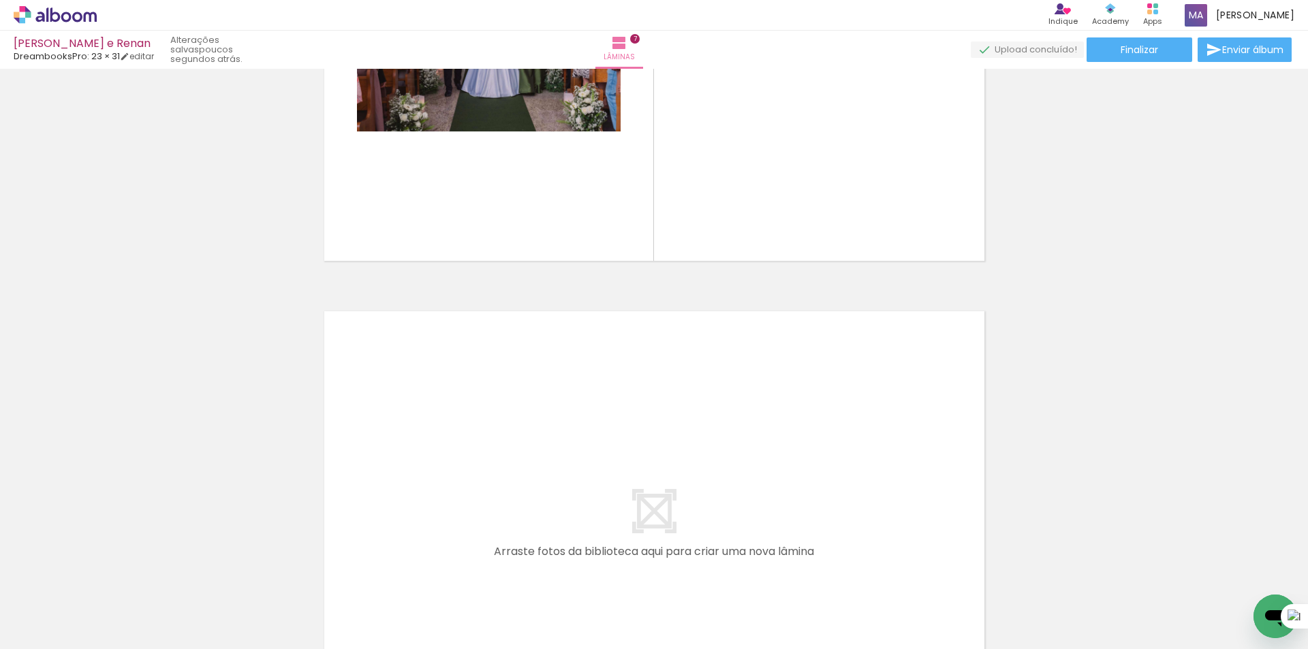
drag, startPoint x: 975, startPoint y: 602, endPoint x: 994, endPoint y: 600, distance: 19.9
click at [866, 509] on quentale-workspace at bounding box center [654, 324] width 1308 height 649
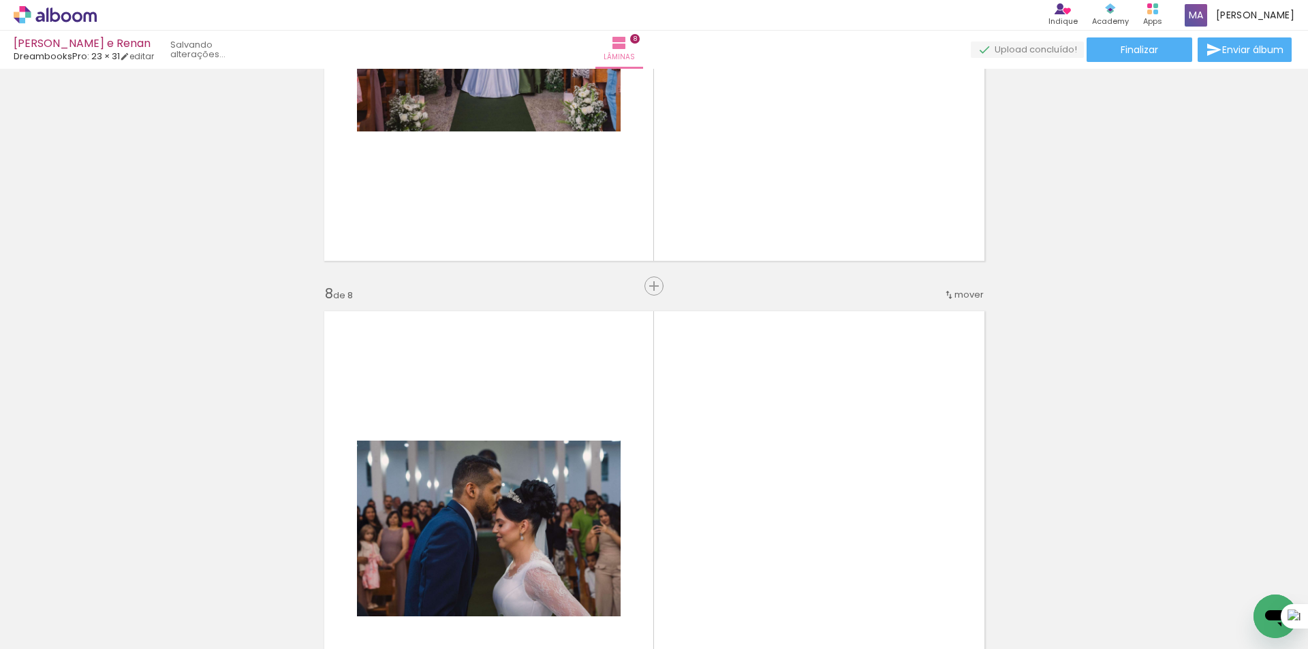
scroll to position [3412, 0]
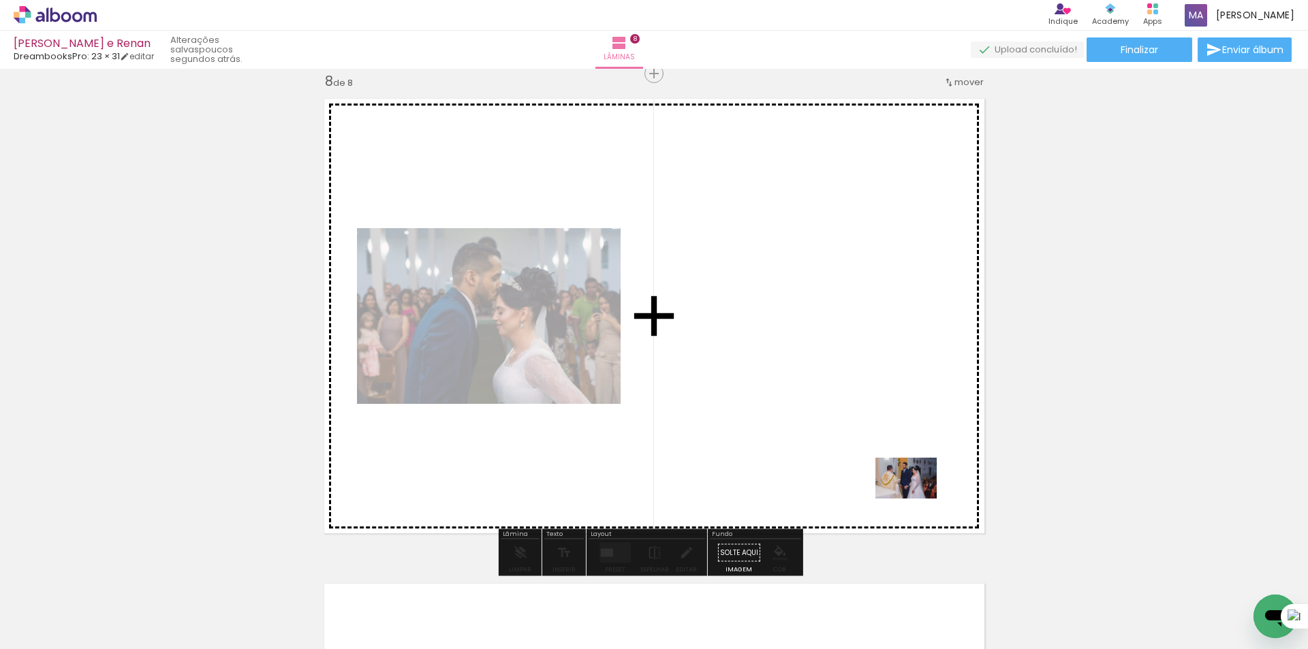
drag, startPoint x: 1056, startPoint y: 602, endPoint x: 895, endPoint y: 484, distance: 199.8
click at [906, 492] on quentale-workspace at bounding box center [654, 324] width 1308 height 649
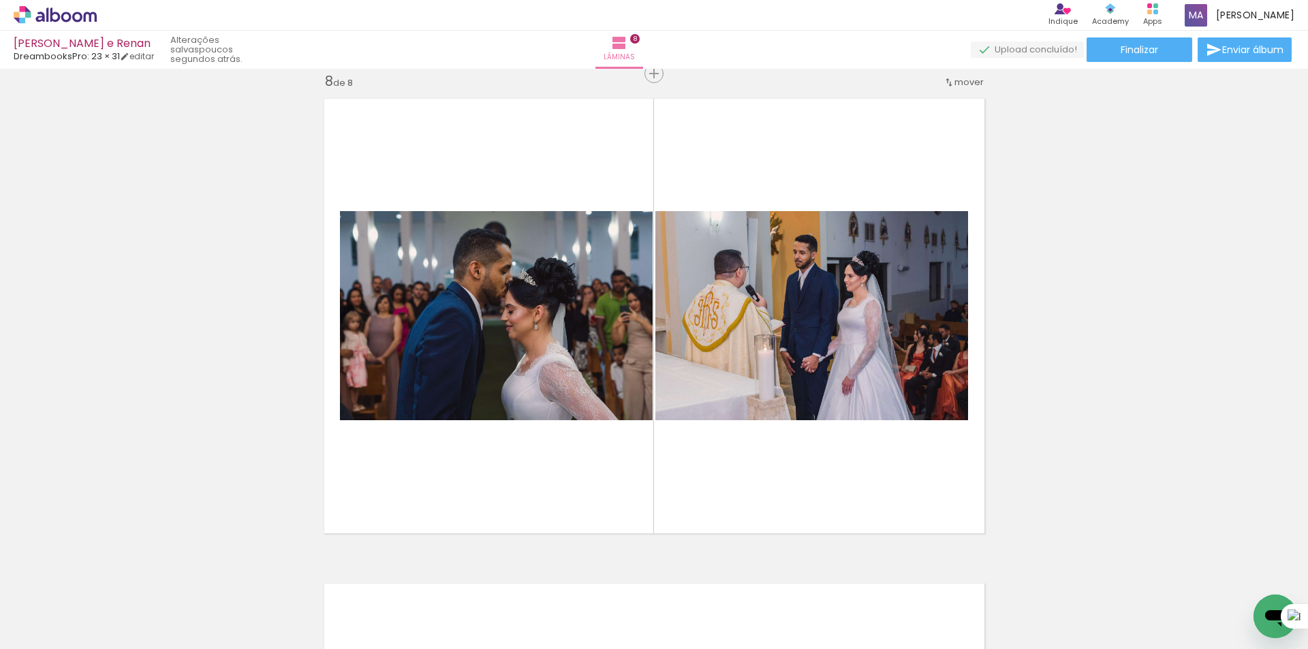
scroll to position [0, 1348]
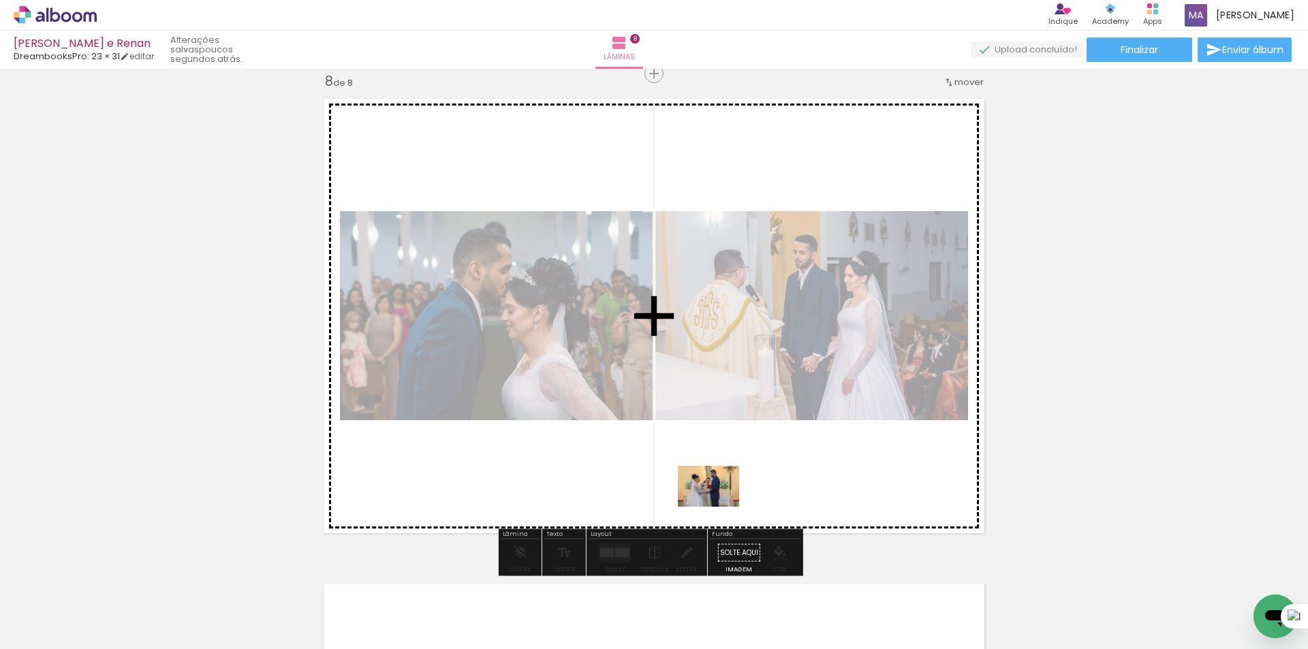
drag, startPoint x: 405, startPoint y: 610, endPoint x: 729, endPoint y: 509, distance: 339.5
click at [726, 503] on quentale-workspace at bounding box center [654, 324] width 1308 height 649
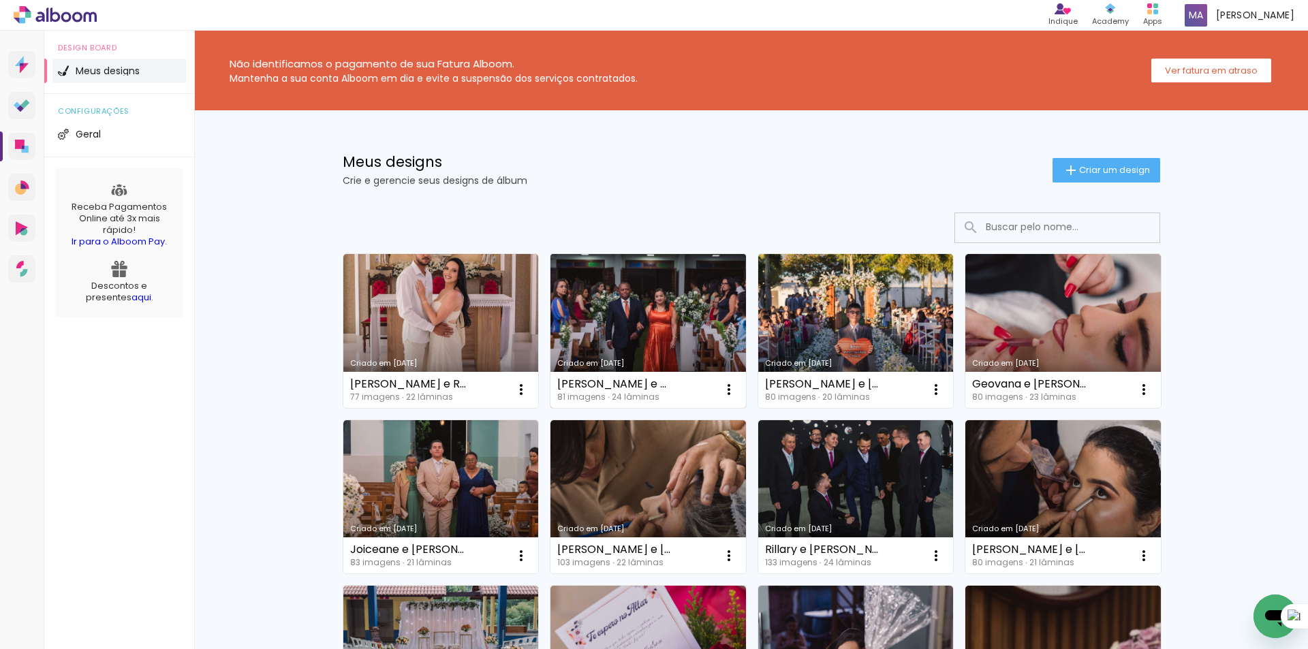
click at [619, 321] on link "Criado em [DATE]" at bounding box center [647, 331] width 195 height 154
